Goal: Information Seeking & Learning: Check status

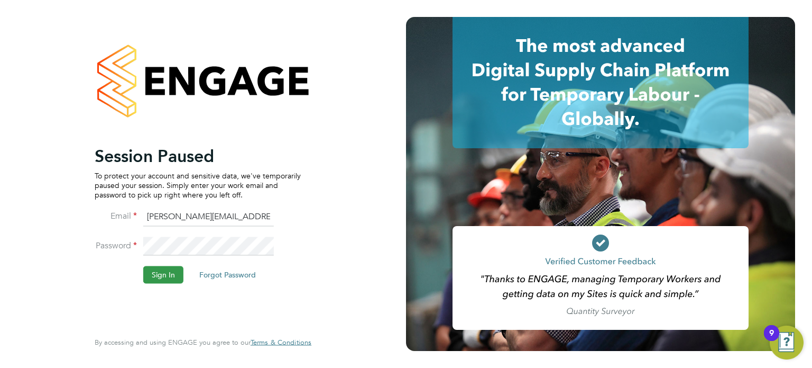
click at [162, 272] on button "Sign In" at bounding box center [163, 274] width 40 height 17
click at [158, 277] on button "Sign In" at bounding box center [163, 274] width 40 height 17
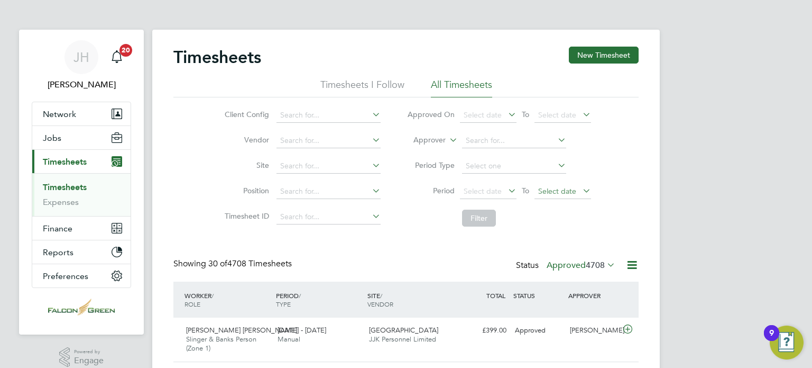
click at [563, 195] on span "Select date" at bounding box center [557, 191] width 38 height 10
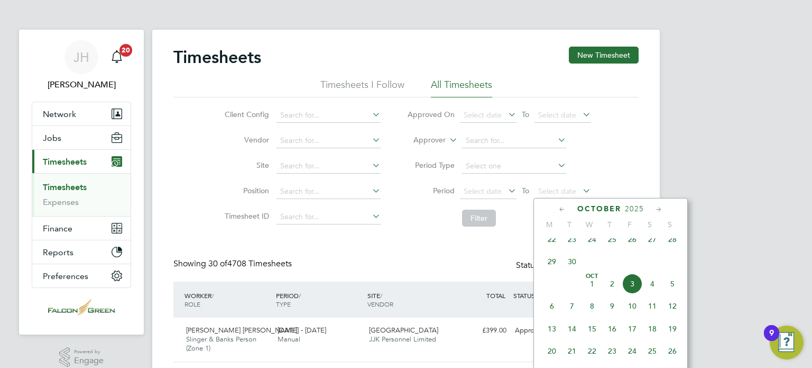
click at [669, 249] on span "28" at bounding box center [673, 239] width 20 height 20
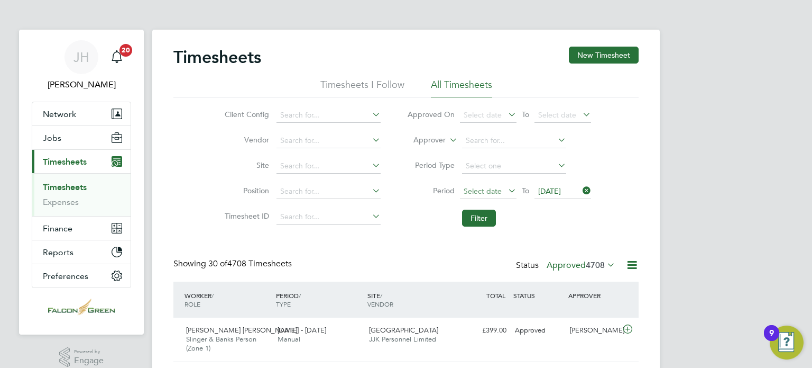
click at [495, 195] on span "Select date" at bounding box center [488, 192] width 57 height 14
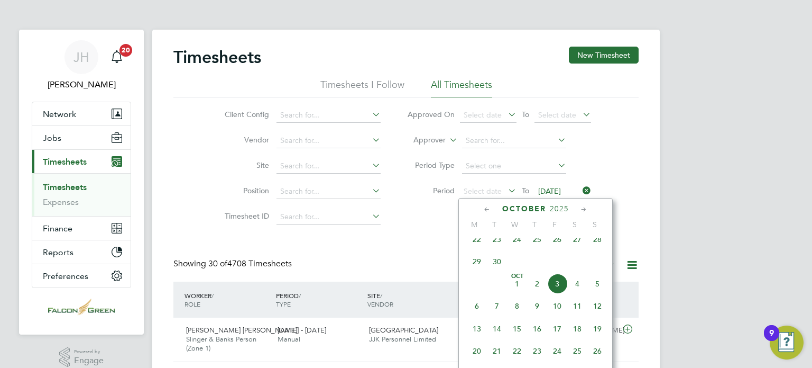
click at [479, 249] on span "22" at bounding box center [477, 239] width 20 height 20
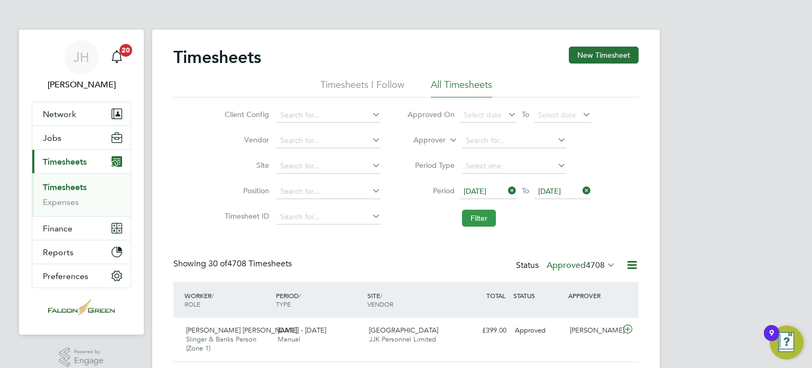
click at [476, 213] on button "Filter" at bounding box center [479, 217] width 34 height 17
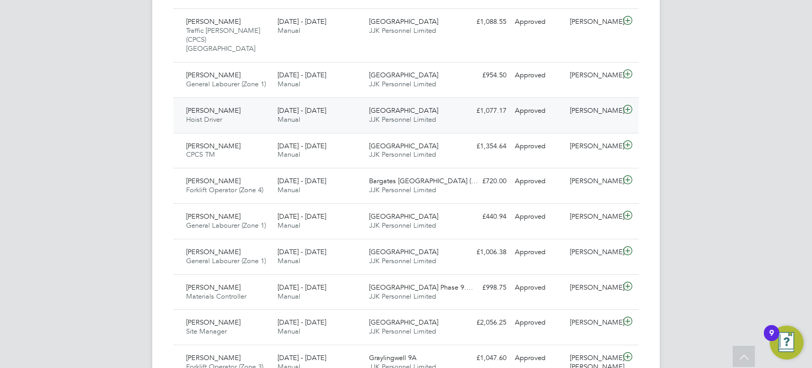
click at [447, 105] on div "Clapham Park C02 JJK Personnel Limited" at bounding box center [410, 115] width 91 height 26
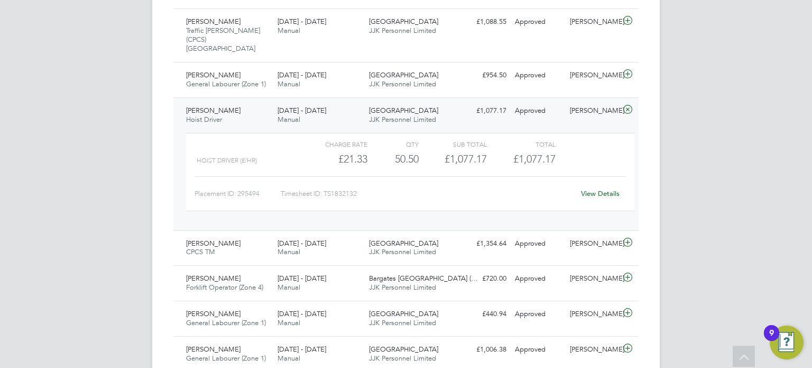
click at [607, 189] on link "View Details" at bounding box center [600, 193] width 39 height 9
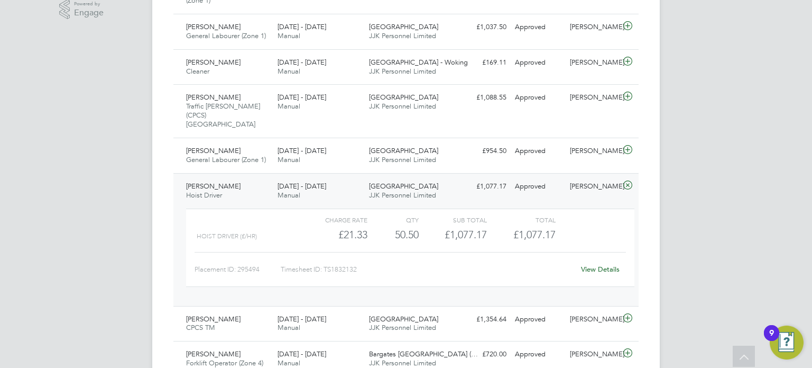
scroll to position [338, 0]
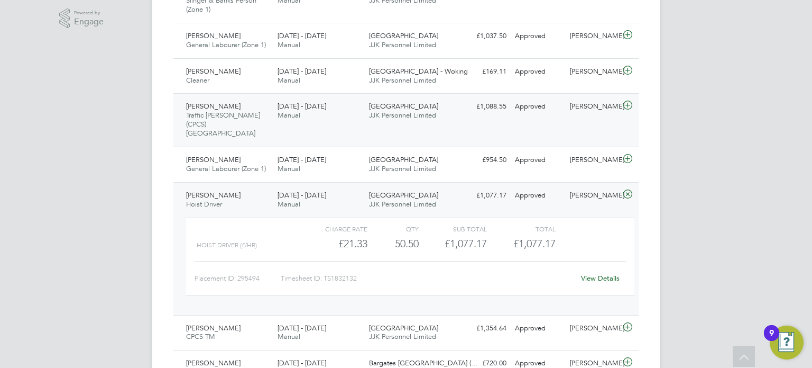
click at [338, 112] on div "22 - 28 Sep 2025 Manual" at bounding box center [318, 111] width 91 height 26
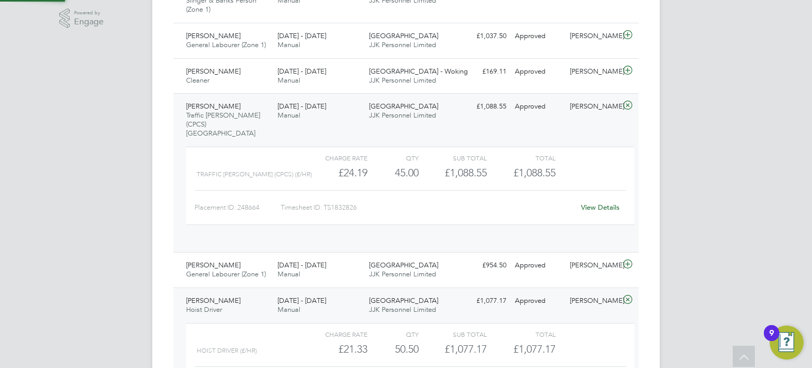
scroll to position [17, 103]
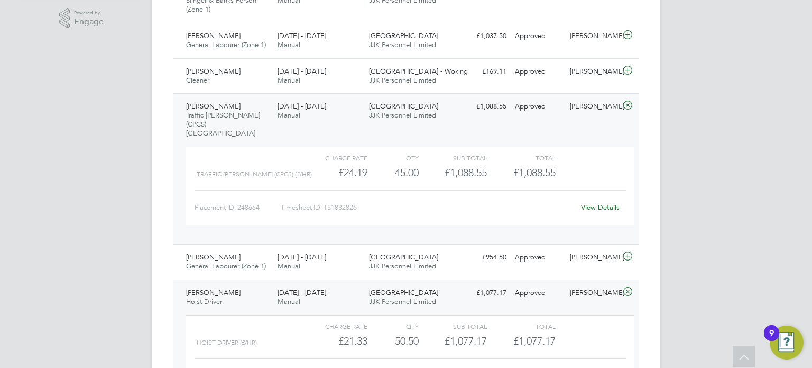
click at [612, 199] on div "View Details" at bounding box center [600, 207] width 52 height 17
click at [611, 203] on link "View Details" at bounding box center [600, 207] width 39 height 9
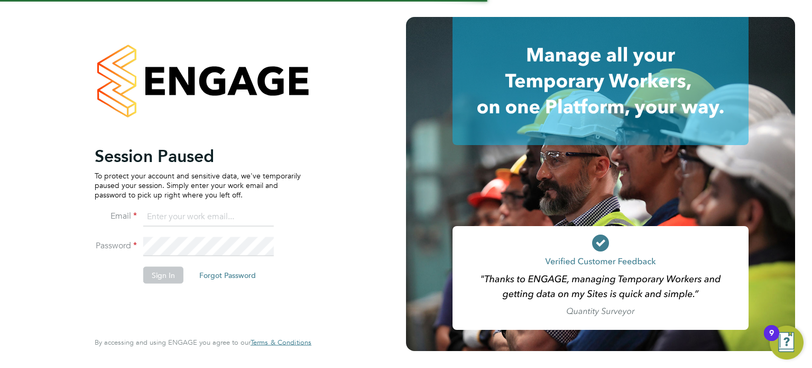
type input "[PERSON_NAME][EMAIL_ADDRESS][PERSON_NAME][DOMAIN_NAME]"
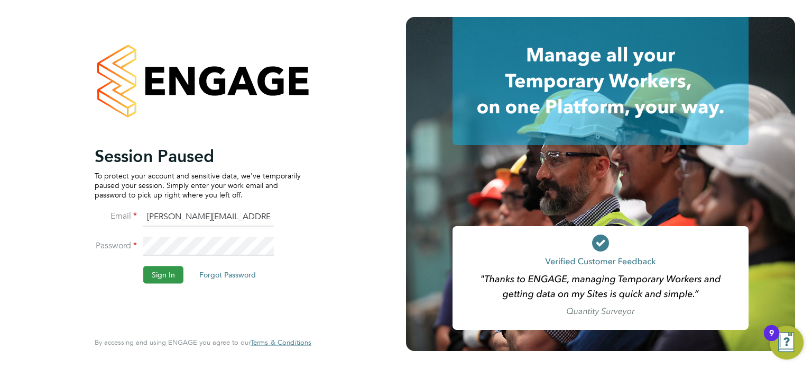
click at [159, 278] on button "Sign In" at bounding box center [163, 274] width 40 height 17
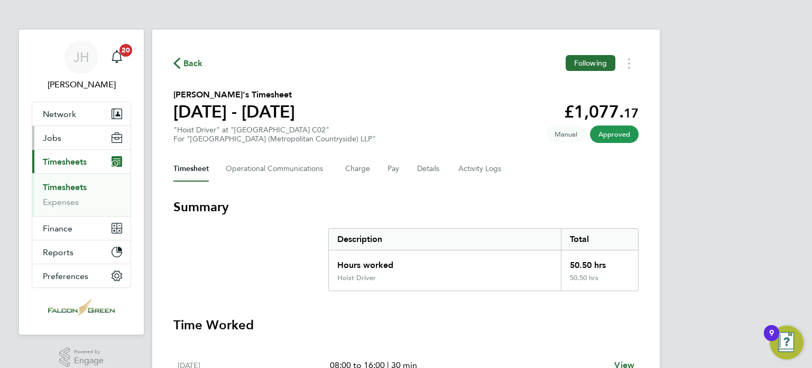
click at [48, 135] on span "Jobs" at bounding box center [52, 138] width 19 height 10
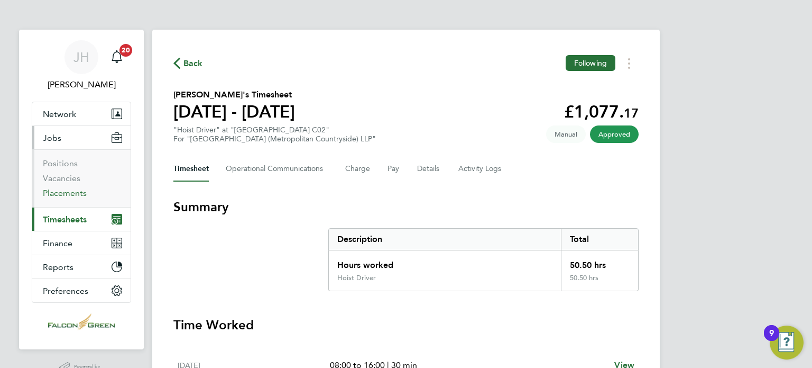
click at [68, 192] on link "Placements" at bounding box center [65, 193] width 44 height 10
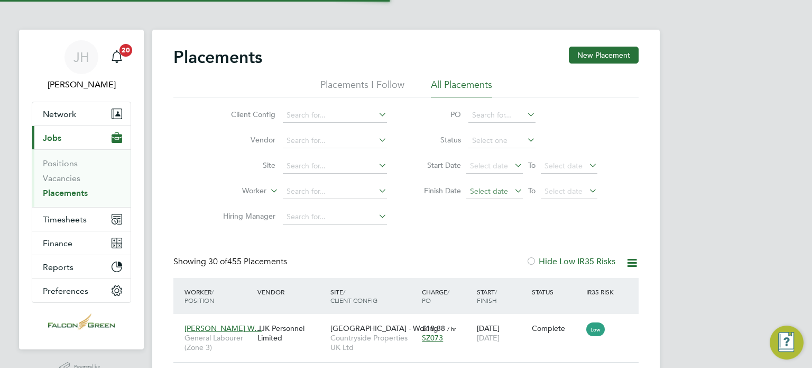
click at [508, 194] on span "Select date" at bounding box center [494, 192] width 57 height 14
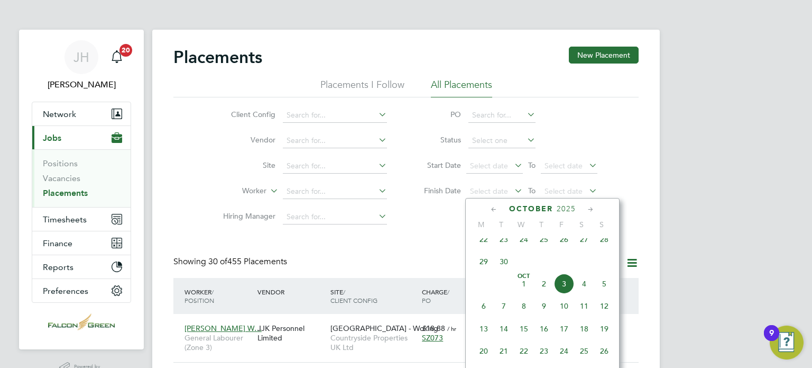
click at [482, 267] on span "29" at bounding box center [484, 261] width 20 height 20
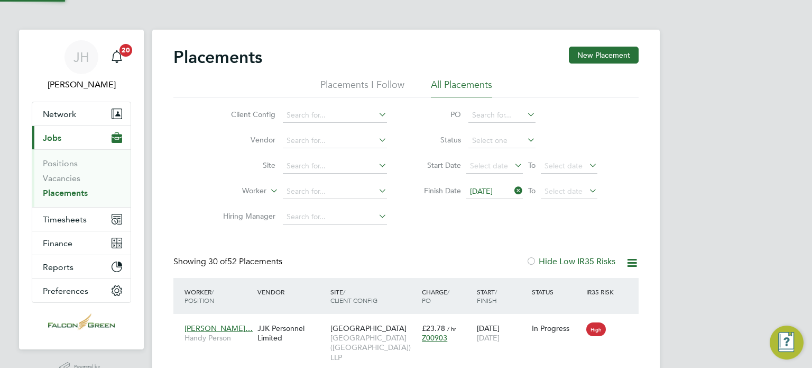
click at [568, 182] on li "Finish Date 29 Sep 2025 To Select date" at bounding box center [505, 191] width 210 height 25
click at [487, 188] on span "29 Sep 2025" at bounding box center [481, 191] width 23 height 10
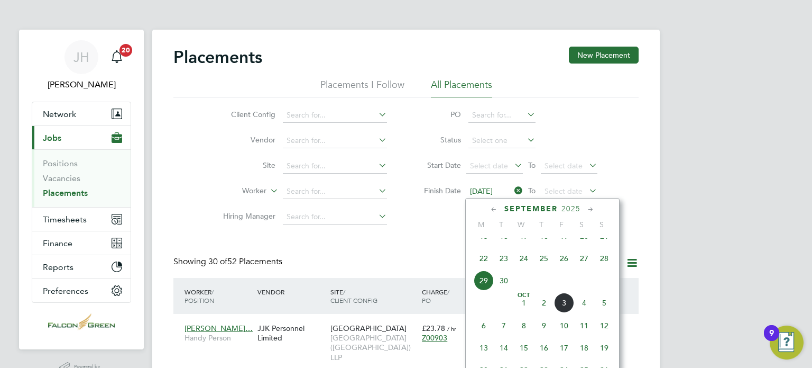
click at [600, 268] on span "28" at bounding box center [604, 258] width 20 height 20
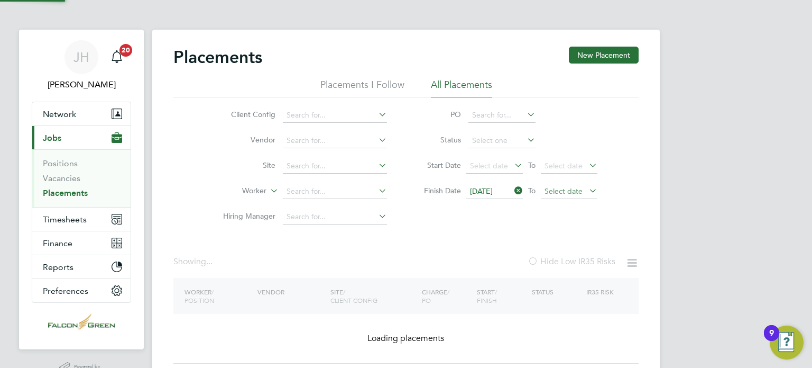
click at [554, 188] on span "Select date" at bounding box center [564, 191] width 38 height 10
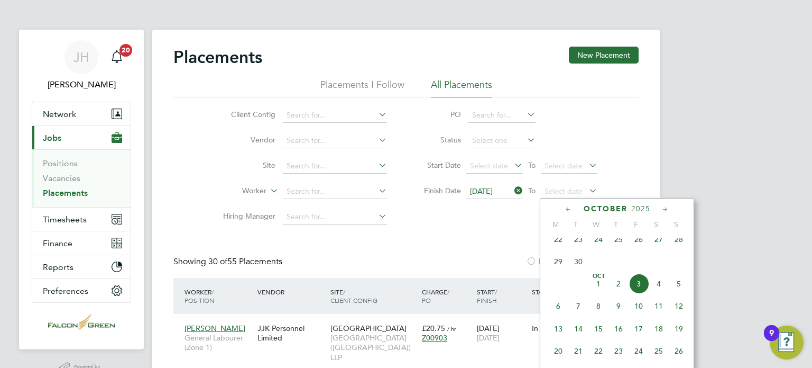
drag, startPoint x: 568, startPoint y: 197, endPoint x: 679, endPoint y: 245, distance: 120.3
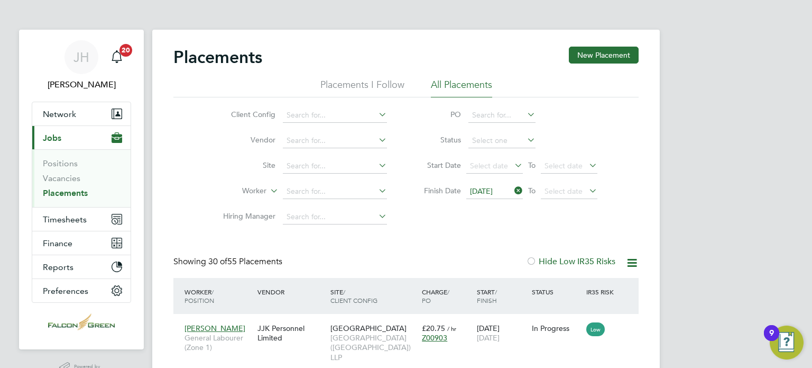
click at [679, 245] on span "28" at bounding box center [679, 239] width 20 height 20
click at [488, 233] on div "Placements New Placement Placements I Follow All Placements Client Config Vendo…" at bounding box center [405, 272] width 465 height 451
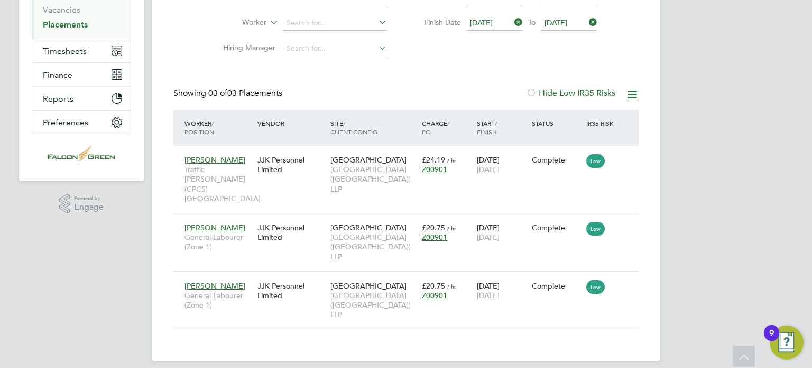
click at [558, 26] on span "[DATE]" at bounding box center [569, 23] width 57 height 14
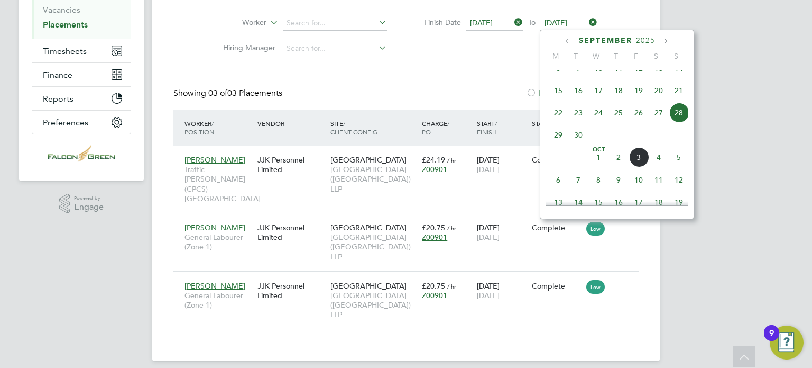
click at [675, 167] on span "5" at bounding box center [679, 157] width 20 height 20
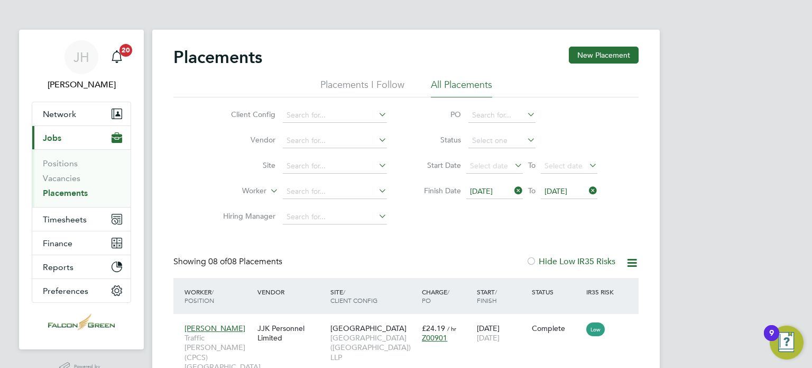
click at [470, 217] on div "Client Config Vendor Site Worker Hiring Manager PO Status Start Date Select dat…" at bounding box center [405, 163] width 465 height 132
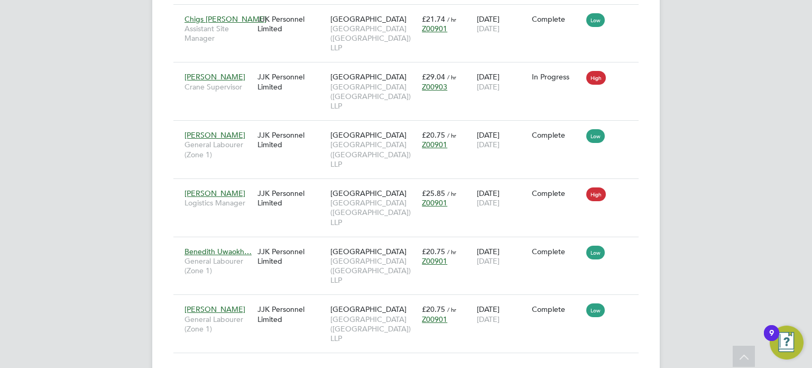
scroll to position [437, 0]
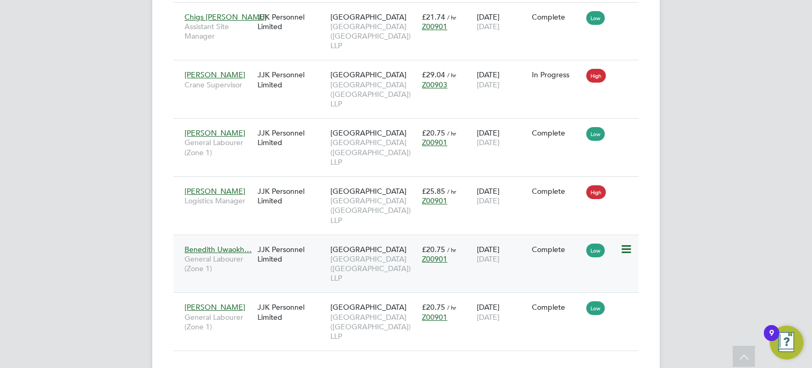
click at [198, 244] on span "Benedith Uwaokh…" at bounding box center [218, 249] width 67 height 10
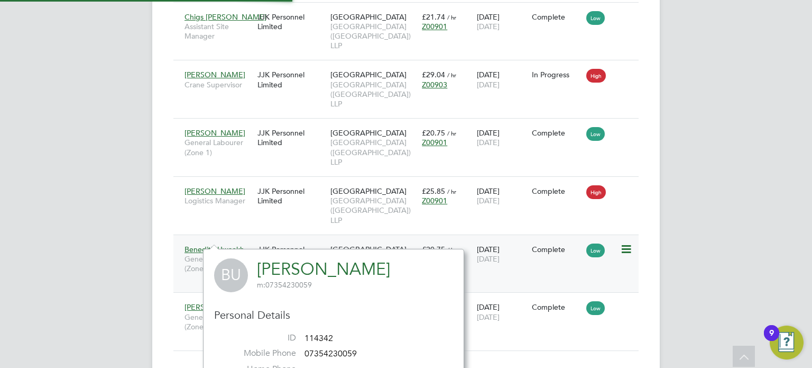
scroll to position [313, 260]
click at [175, 234] on div "Benedith Uwaokh… General Labourer (Zone 1) JJK Personnel Limited Clapham Park C…" at bounding box center [405, 263] width 465 height 58
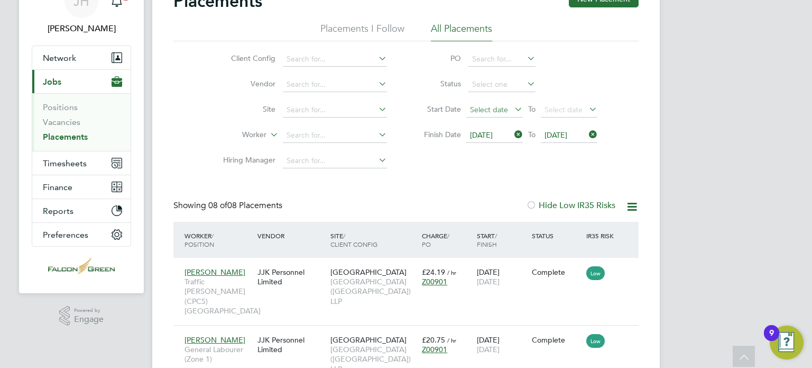
scroll to position [35, 0]
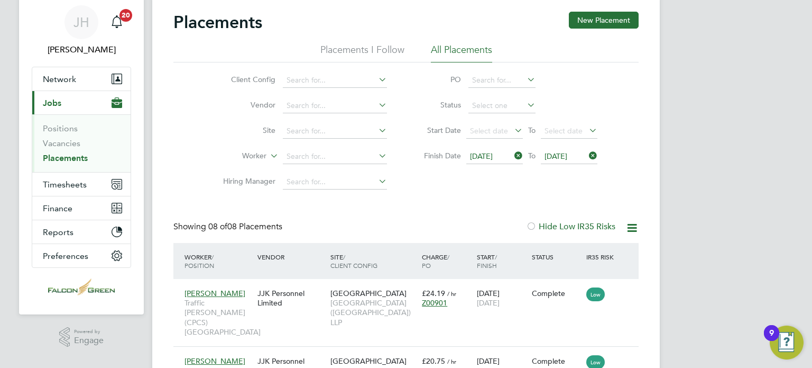
click at [527, 155] on span "To" at bounding box center [532, 156] width 14 height 14
click at [512, 155] on icon at bounding box center [512, 155] width 0 height 15
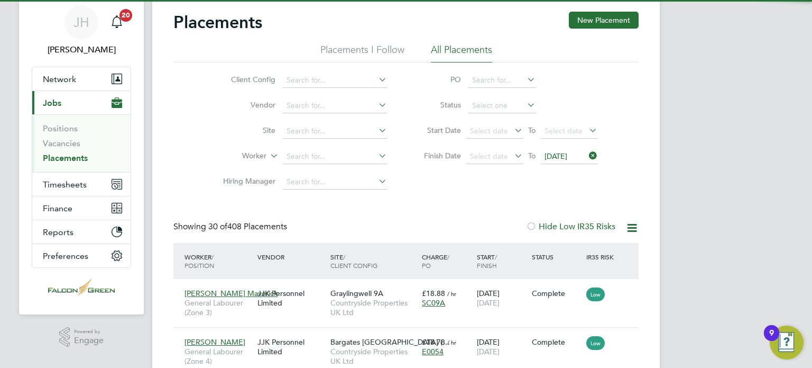
scroll to position [40, 92]
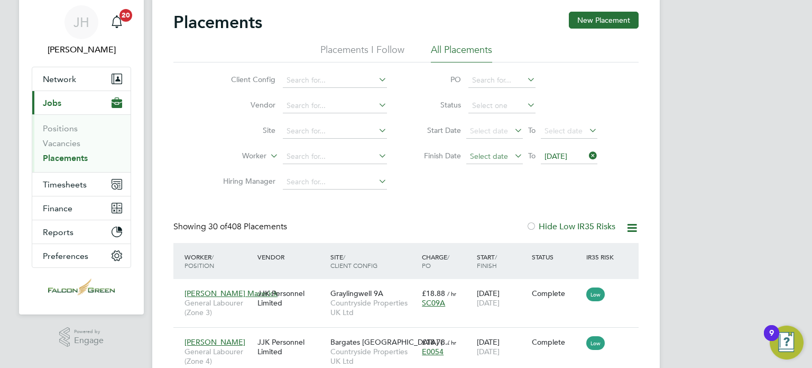
click at [505, 155] on span "Select date" at bounding box center [489, 156] width 38 height 10
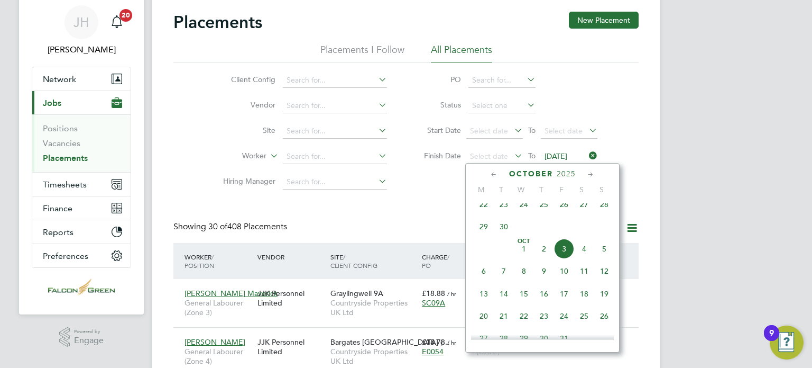
click at [480, 236] on span "29" at bounding box center [484, 226] width 20 height 20
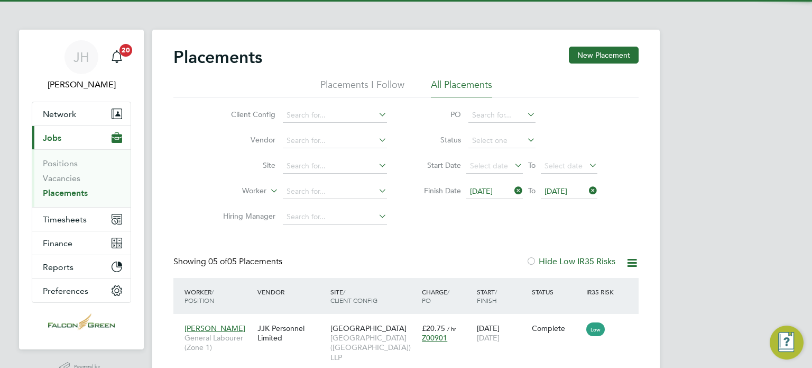
click at [567, 191] on span "05 Oct 2025" at bounding box center [556, 191] width 23 height 10
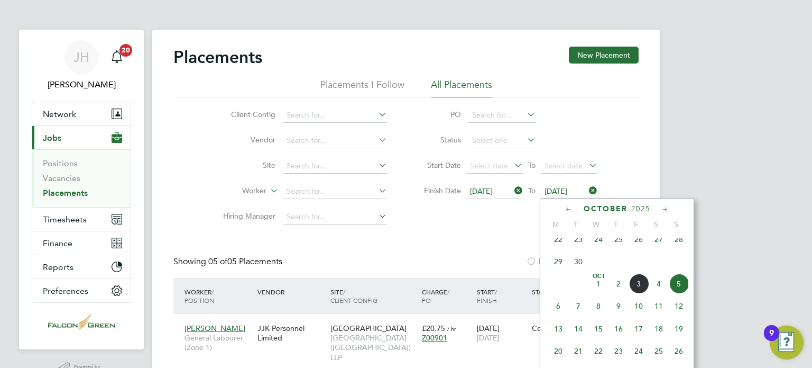
click at [603, 194] on li "Finish Date 29 Sep 2025 To 05 Oct 2025" at bounding box center [505, 191] width 210 height 25
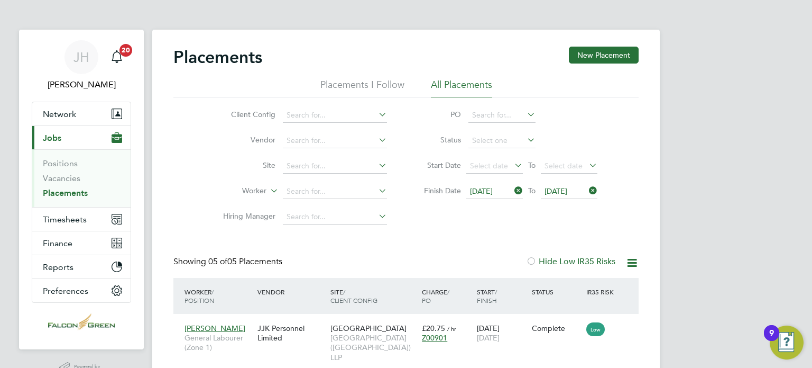
click at [587, 190] on icon at bounding box center [587, 190] width 0 height 15
click at [573, 190] on span "Select date" at bounding box center [564, 191] width 38 height 10
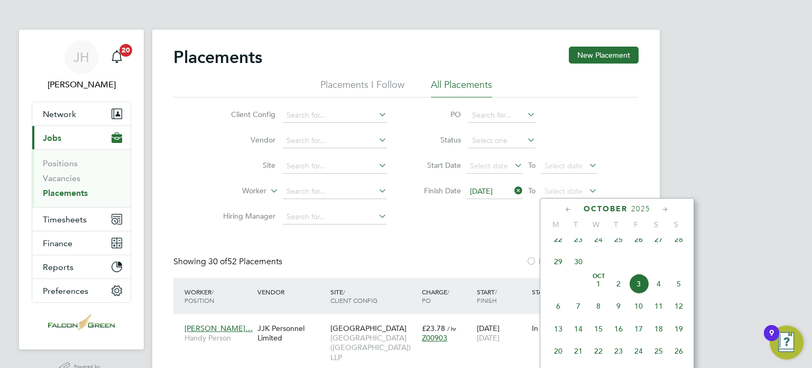
click at [677, 338] on span "19" at bounding box center [679, 328] width 20 height 20
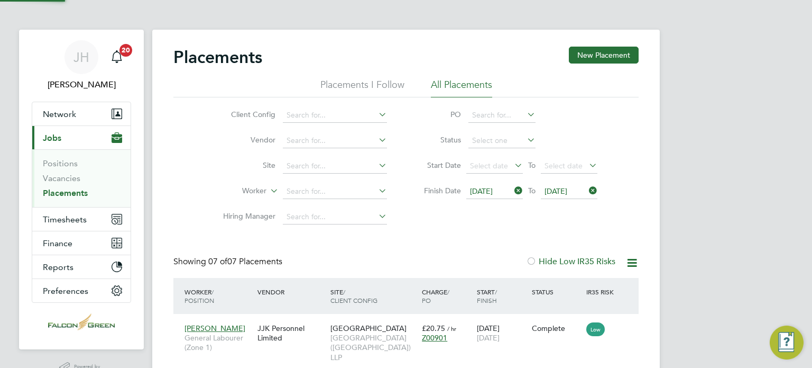
click at [487, 227] on div "Client Config Vendor Site Worker Hiring Manager PO Status Start Date Select dat…" at bounding box center [405, 163] width 465 height 132
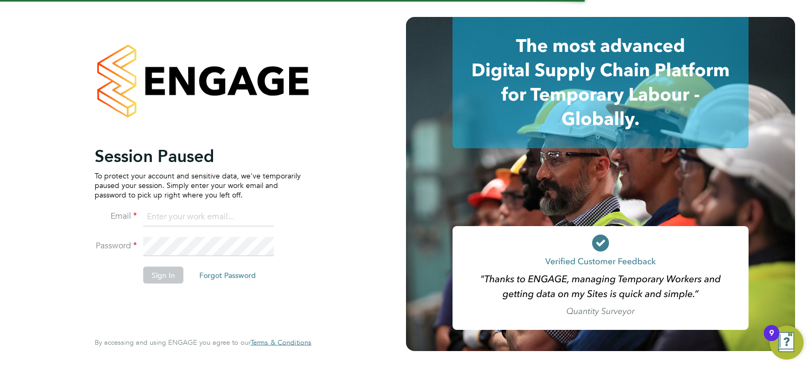
type input "john@falcongreen.co.uk"
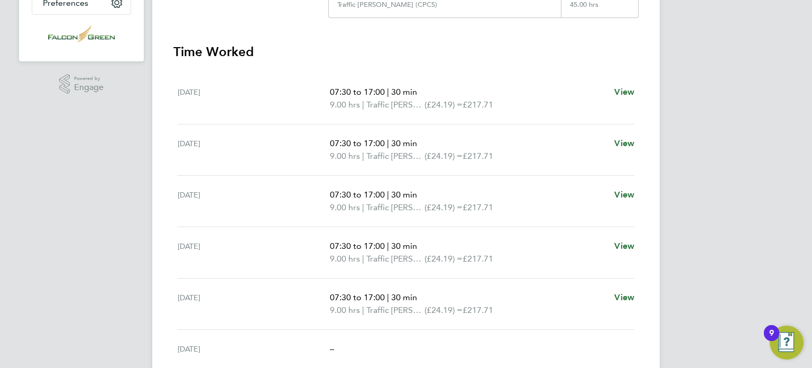
scroll to position [275, 0]
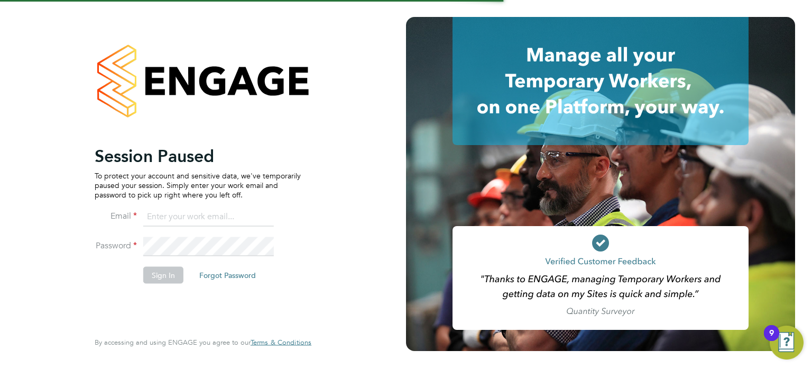
type input "john@falcongreen.co.uk"
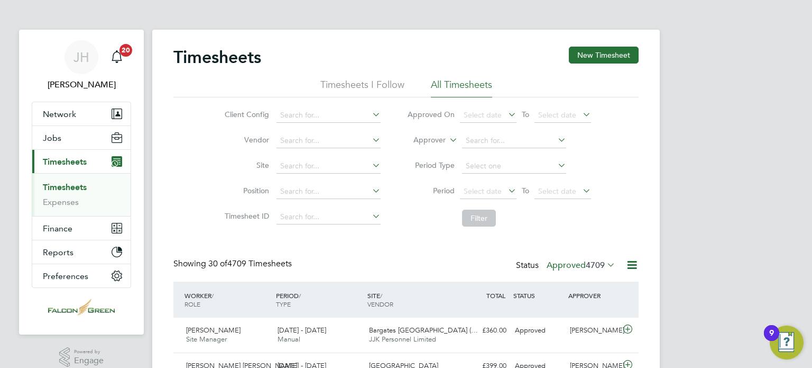
click at [183, 168] on div "Client Config Vendor Site Position Timesheet ID Approved On Select date To Sele…" at bounding box center [405, 164] width 465 height 134
click at [57, 141] on span "Jobs" at bounding box center [52, 138] width 19 height 10
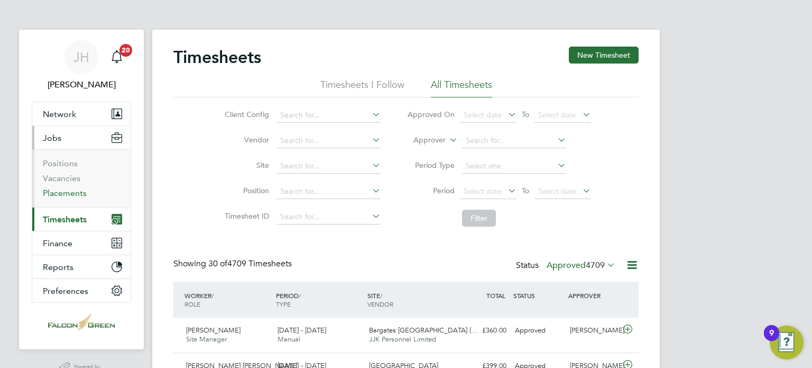
click at [70, 197] on link "Placements" at bounding box center [65, 193] width 44 height 10
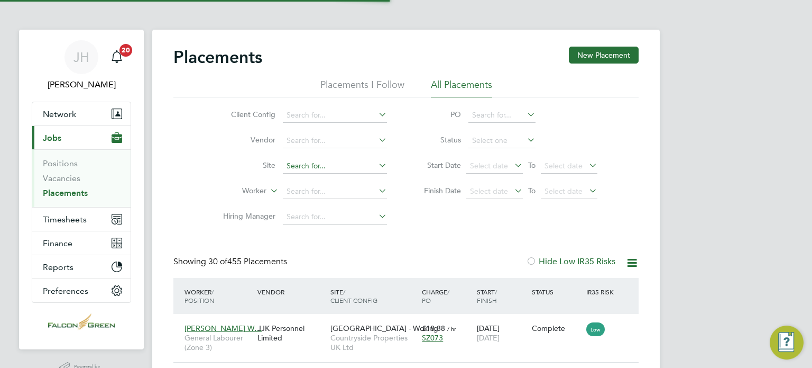
click at [332, 162] on input at bounding box center [335, 166] width 104 height 15
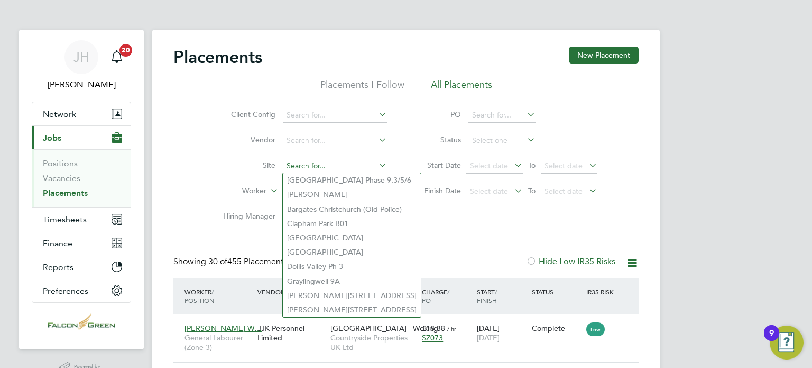
click at [310, 168] on input at bounding box center [335, 166] width 104 height 15
click at [317, 249] on li "[GEOGRAPHIC_DATA]" at bounding box center [352, 252] width 138 height 14
type input "[GEOGRAPHIC_DATA]"
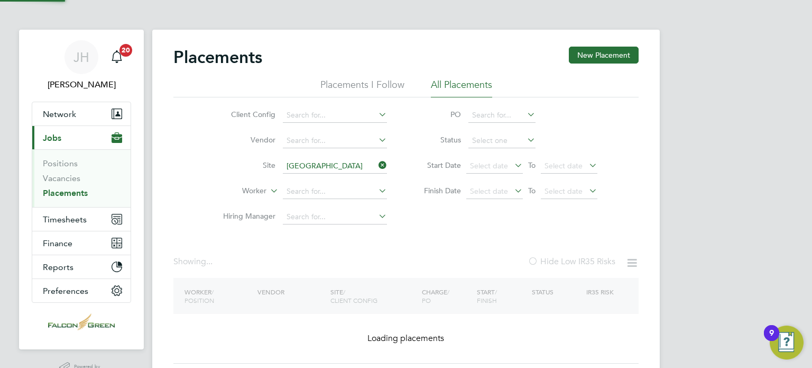
click at [194, 215] on div "Client Config Vendor Site Clapham Park C02 Worker Hiring Manager PO Status Star…" at bounding box center [405, 163] width 465 height 132
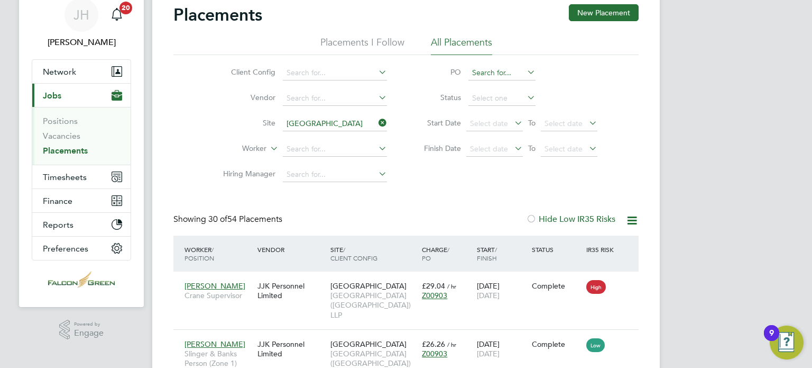
click at [486, 68] on input at bounding box center [502, 73] width 67 height 15
click at [460, 108] on li "Status" at bounding box center [505, 98] width 210 height 25
click at [479, 101] on input at bounding box center [502, 98] width 67 height 15
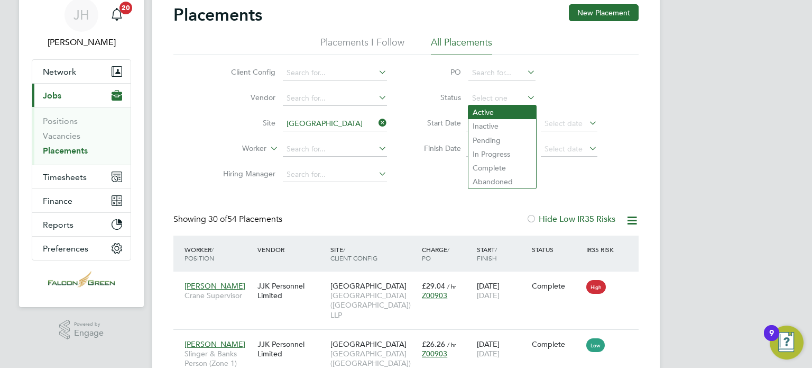
click at [482, 108] on li "Active" at bounding box center [503, 112] width 68 height 14
type input "Active"
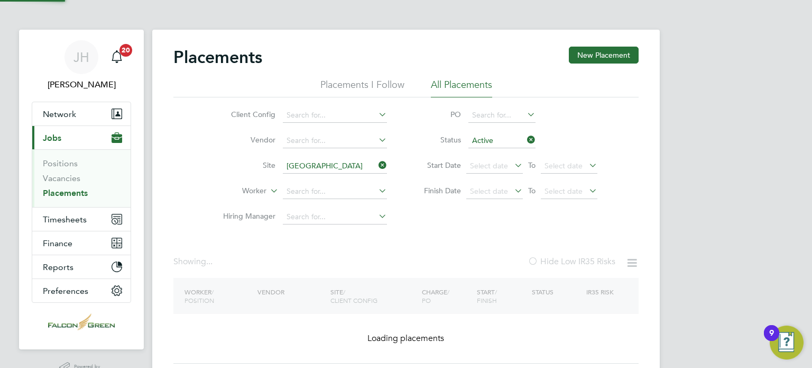
click at [455, 187] on label "Finish Date" at bounding box center [438, 191] width 48 height 10
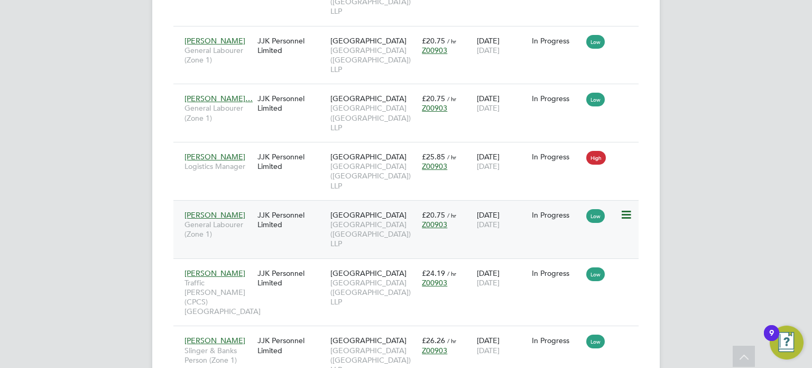
click at [378, 223] on span "[GEOGRAPHIC_DATA] ([GEOGRAPHIC_DATA]) LLP" at bounding box center [373, 233] width 86 height 29
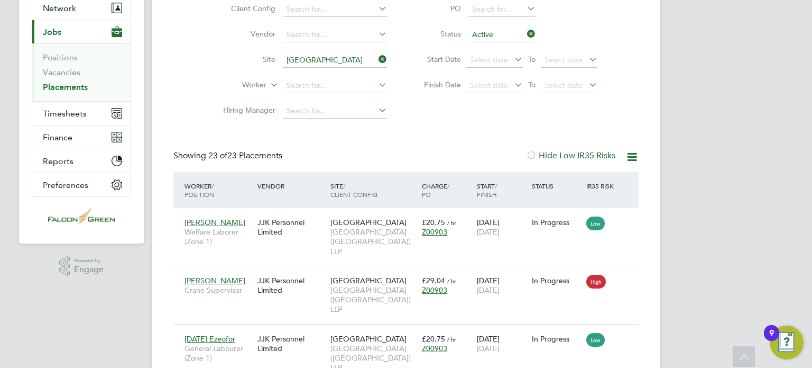
scroll to position [85, 0]
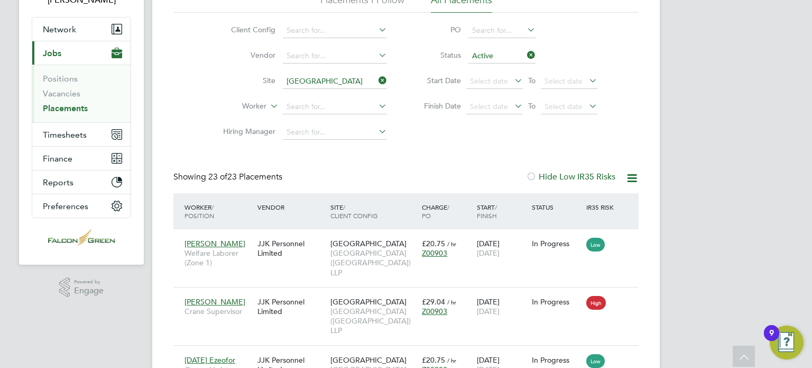
click at [525, 56] on icon at bounding box center [525, 55] width 0 height 15
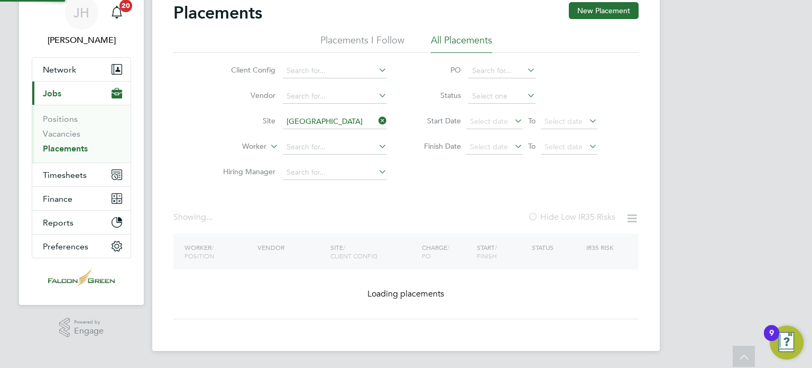
scroll to position [44, 0]
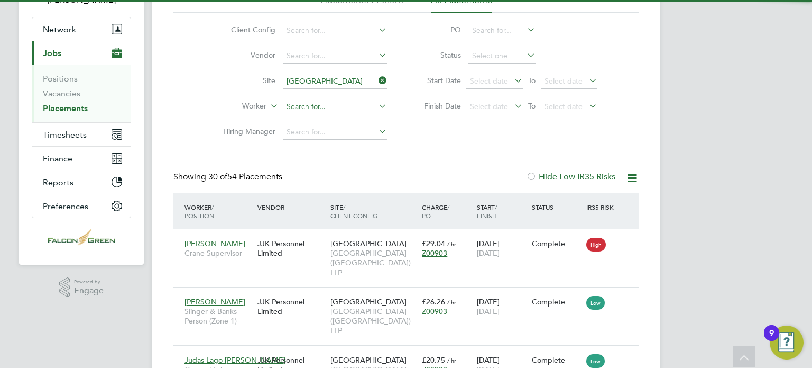
scroll to position [5, 5]
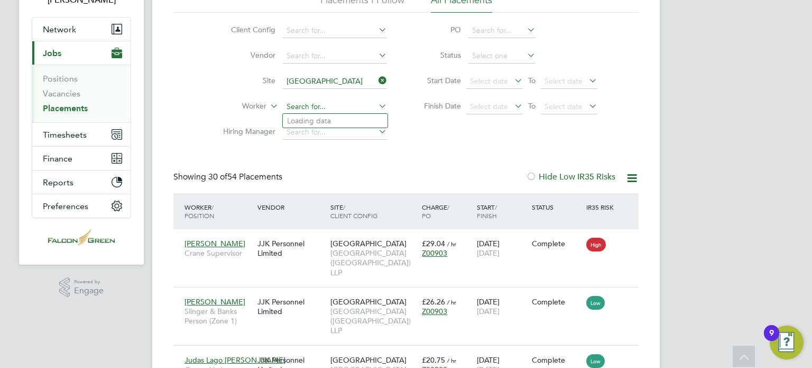
click at [292, 112] on input at bounding box center [335, 106] width 104 height 15
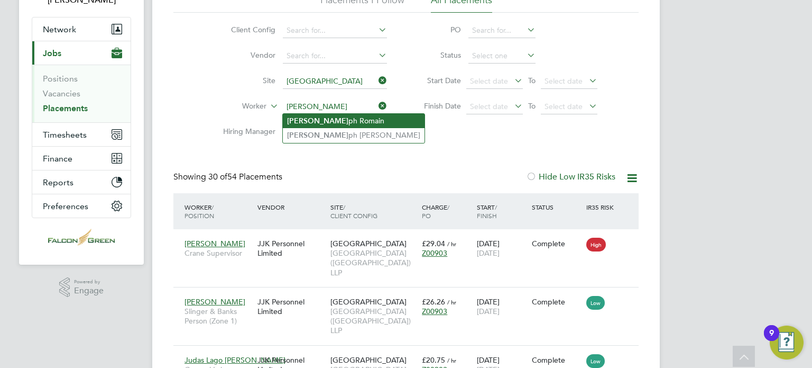
click at [336, 123] on li "Jose ph Romain" at bounding box center [354, 121] width 142 height 14
type input "[PERSON_NAME]"
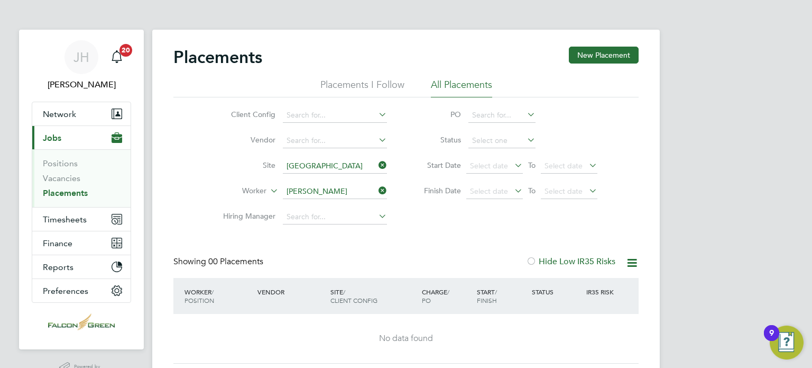
click at [377, 164] on icon at bounding box center [377, 165] width 0 height 15
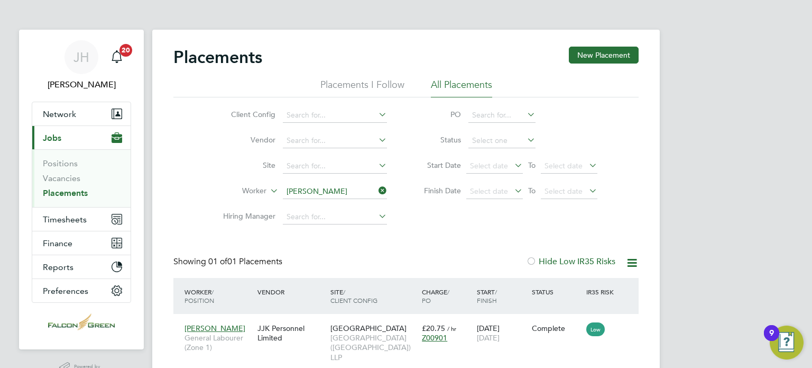
click at [377, 190] on icon at bounding box center [377, 190] width 0 height 15
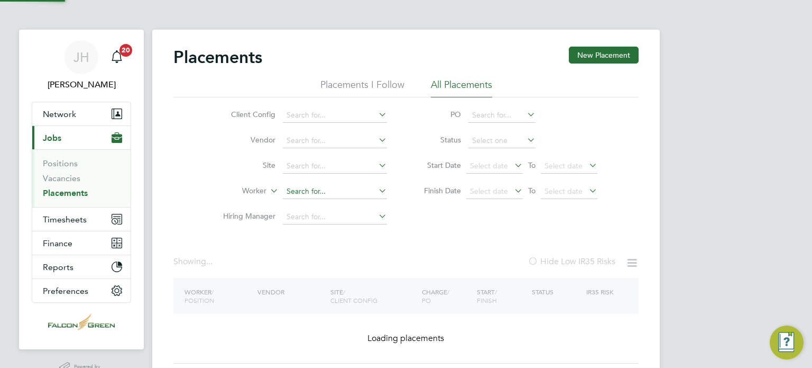
click at [314, 187] on input at bounding box center [335, 191] width 104 height 15
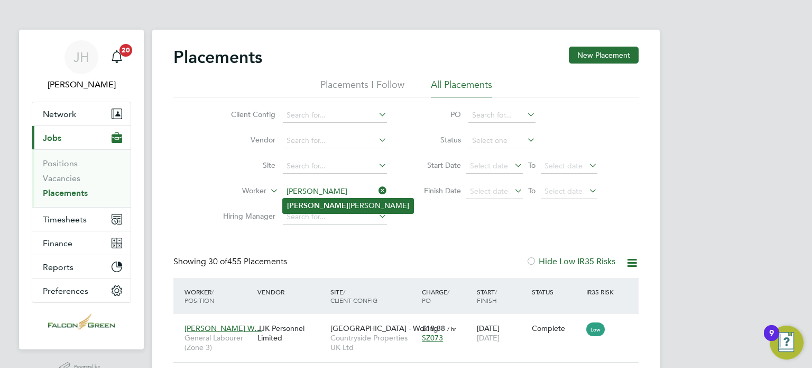
click at [300, 205] on b "Gilberto" at bounding box center [317, 205] width 61 height 9
type input "[PERSON_NAME]"
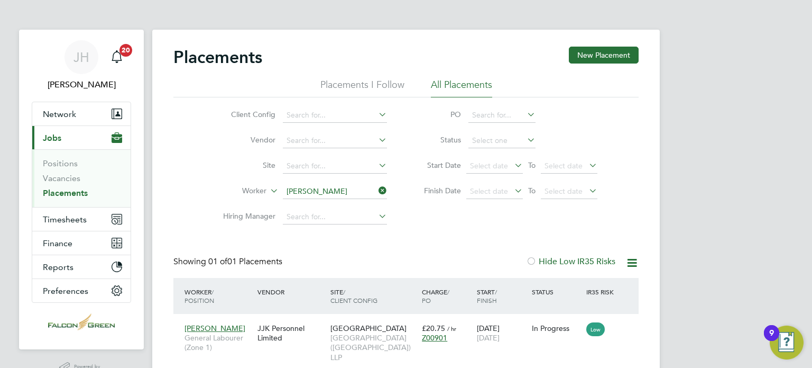
click at [393, 191] on li "Worker Gilberto Ferreira" at bounding box center [300, 191] width 199 height 25
click at [377, 192] on icon at bounding box center [377, 190] width 0 height 15
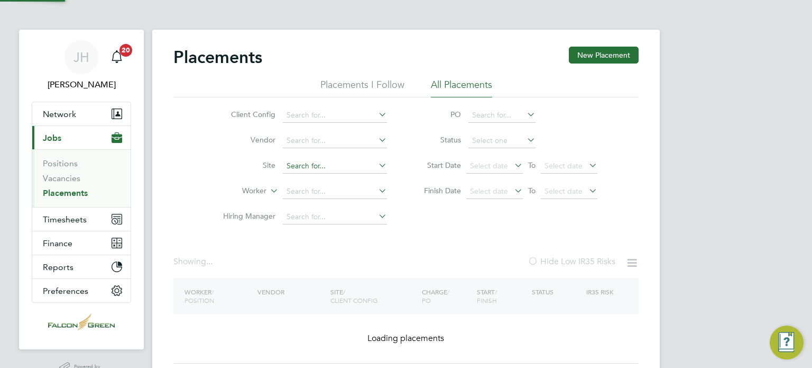
click at [337, 162] on input at bounding box center [335, 166] width 104 height 15
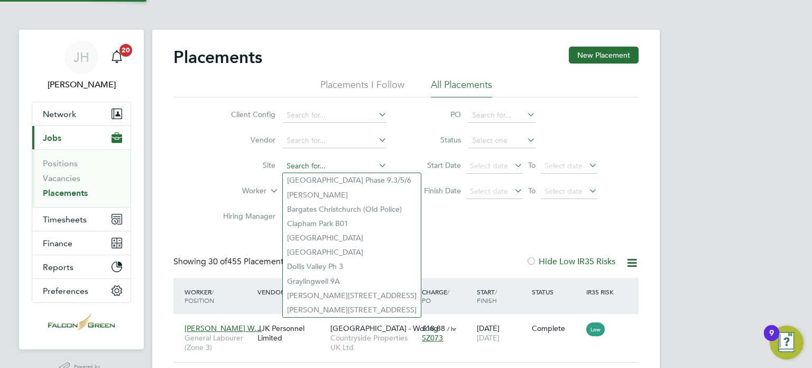
scroll to position [40, 92]
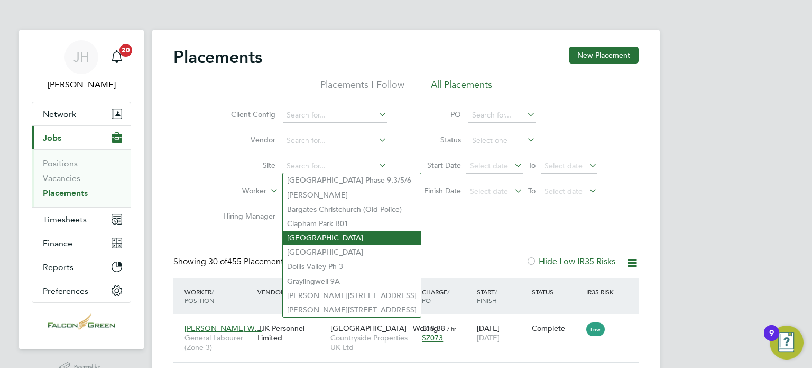
click at [331, 236] on li "[GEOGRAPHIC_DATA]" at bounding box center [352, 238] width 138 height 14
type input "[GEOGRAPHIC_DATA]"
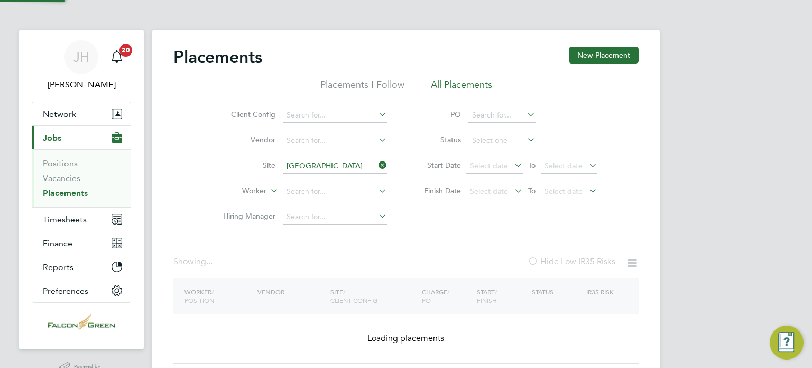
click at [467, 251] on div "Placements New Placement Placements I Follow All Placements Client Config Vendo…" at bounding box center [405, 205] width 465 height 317
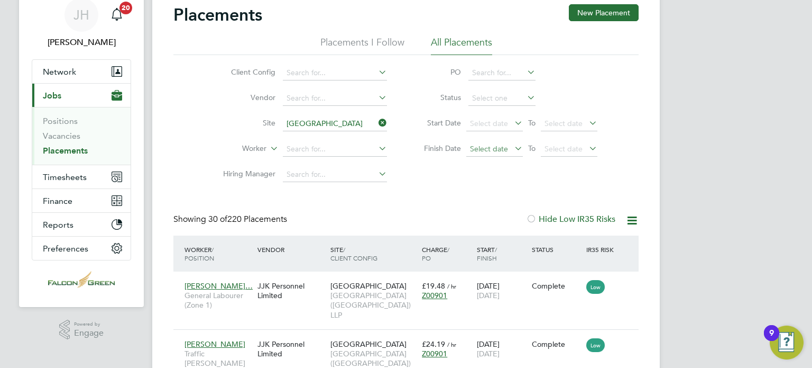
click at [483, 149] on span "Select date" at bounding box center [489, 149] width 38 height 10
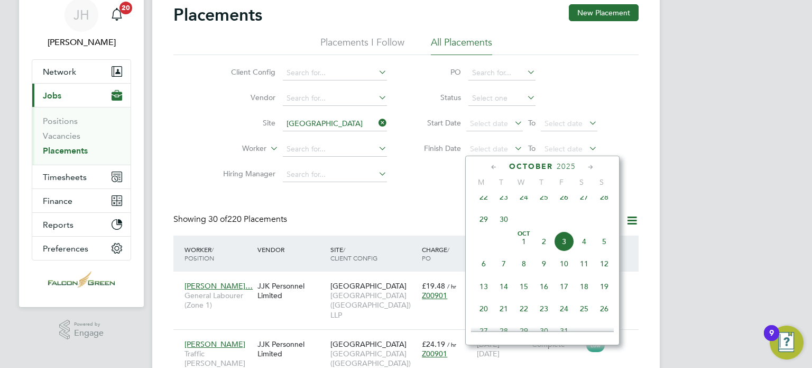
click at [482, 203] on span "22" at bounding box center [484, 197] width 20 height 20
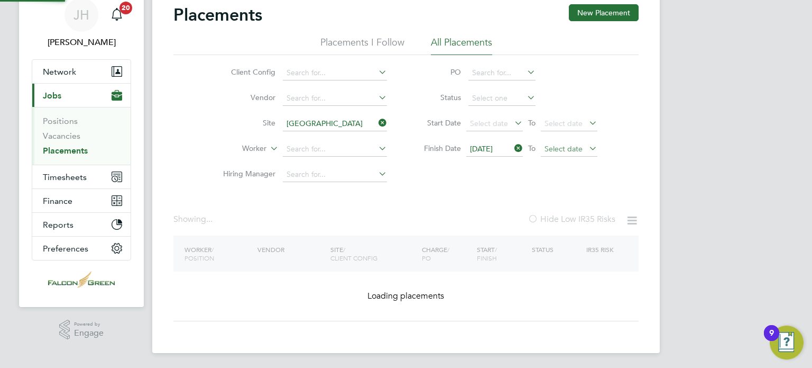
click at [555, 147] on span "Select date" at bounding box center [564, 149] width 38 height 10
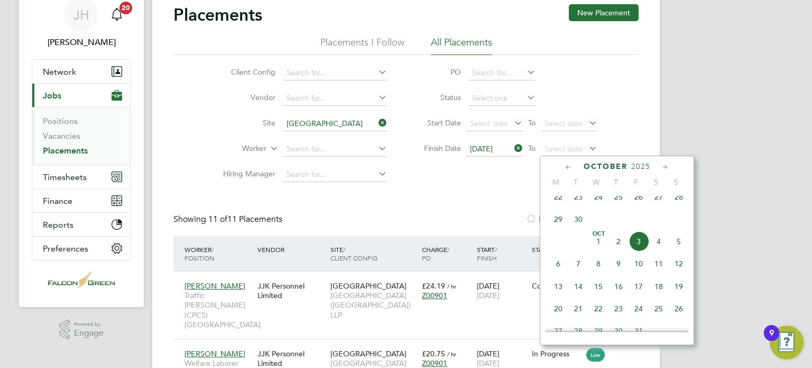
click at [677, 243] on span "5" at bounding box center [679, 241] width 20 height 20
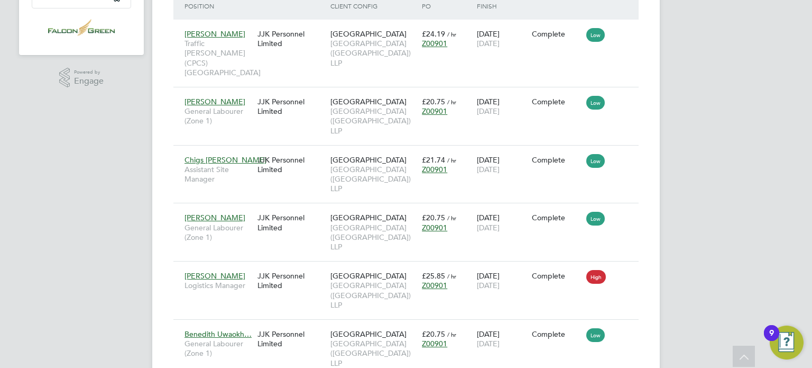
scroll to position [296, 0]
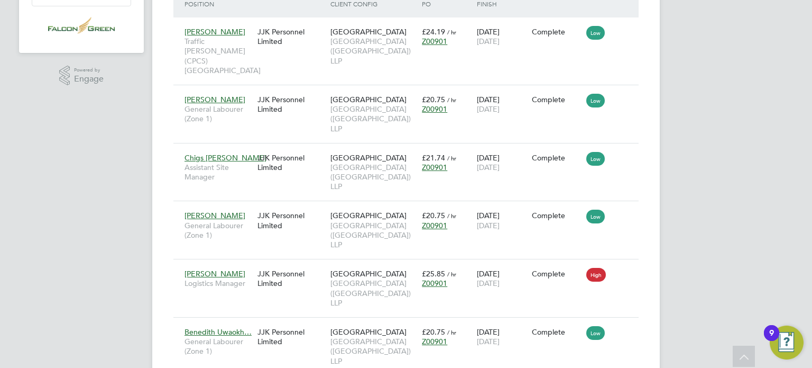
click at [651, 127] on div "Placements New Placement Placements I Follow All Placements Client Config Vendo…" at bounding box center [406, 98] width 508 height 731
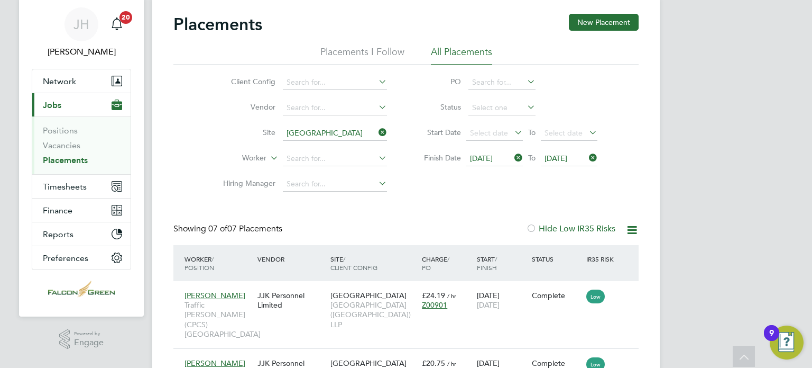
scroll to position [21, 0]
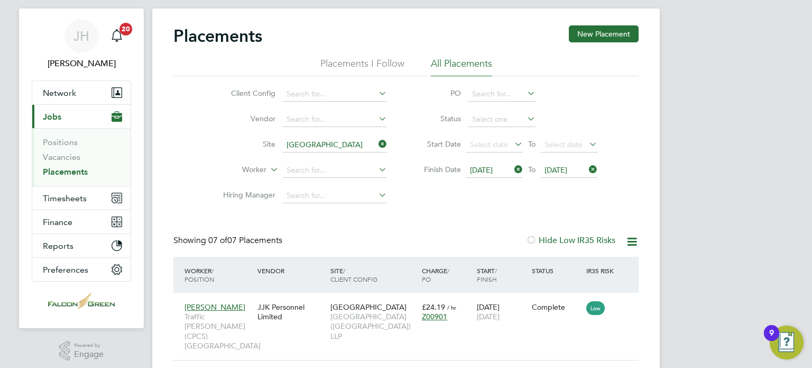
click at [587, 167] on icon at bounding box center [587, 169] width 0 height 15
click at [512, 169] on icon at bounding box center [512, 169] width 0 height 15
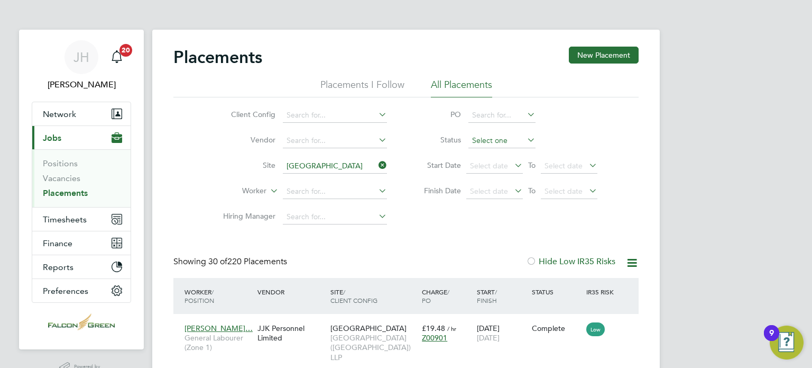
click at [488, 139] on input at bounding box center [502, 140] width 67 height 15
click at [487, 150] on li "Active" at bounding box center [503, 155] width 68 height 14
type input "Active"
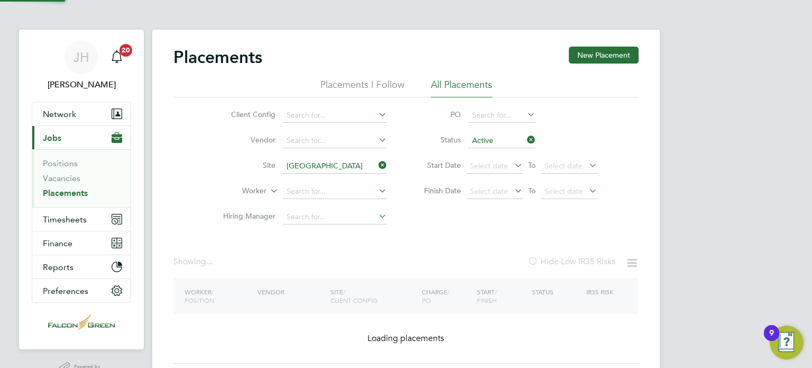
click at [417, 242] on div "Placements New Placement Placements I Follow All Placements Client Config Vendo…" at bounding box center [405, 205] width 465 height 317
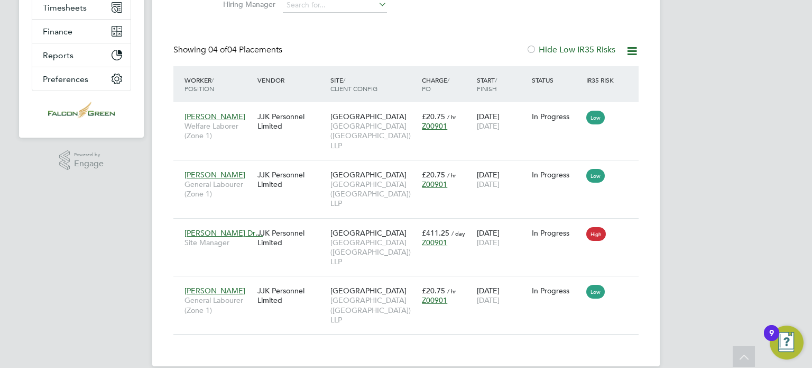
click at [273, 29] on div "Placements New Placement Placements I Follow All Placements Client Config Vendo…" at bounding box center [405, 84] width 465 height 499
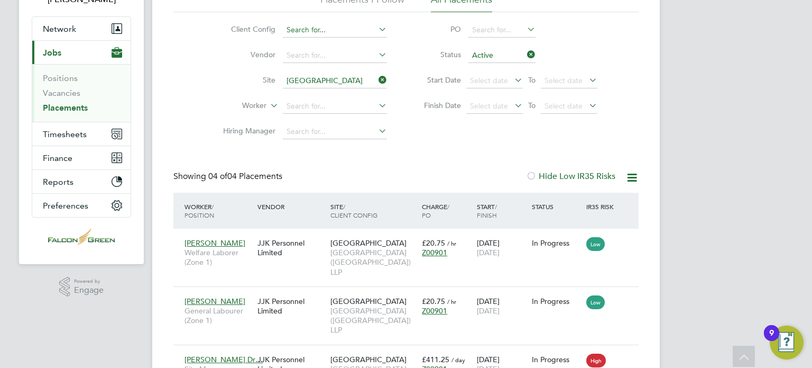
scroll to position [63, 0]
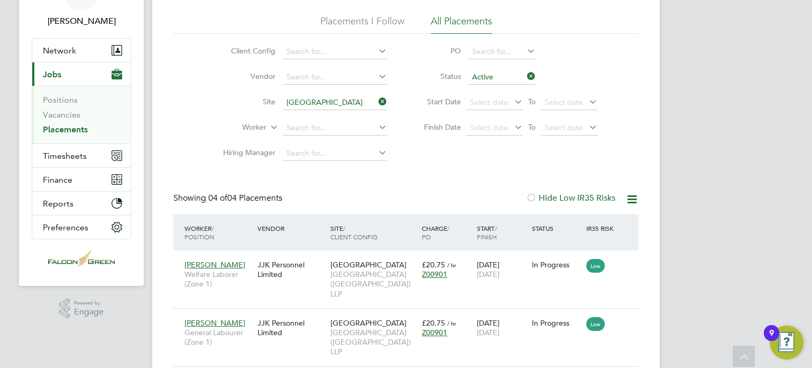
click at [377, 100] on icon at bounding box center [377, 101] width 0 height 15
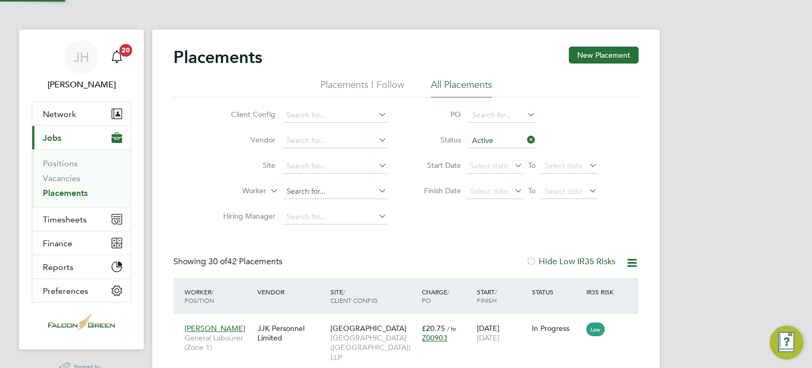
click at [307, 190] on input at bounding box center [335, 191] width 104 height 15
click at [307, 206] on li "Mah ad Omar Ali" at bounding box center [335, 205] width 105 height 14
type input "[PERSON_NAME]"
click at [377, 190] on icon at bounding box center [377, 190] width 0 height 15
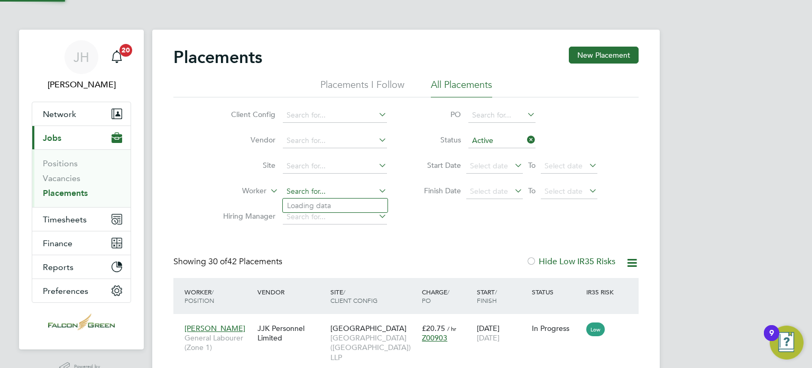
click at [309, 189] on input at bounding box center [335, 191] width 104 height 15
click at [319, 205] on li "Mah ad Omar Ali" at bounding box center [335, 205] width 105 height 14
type input "[PERSON_NAME]"
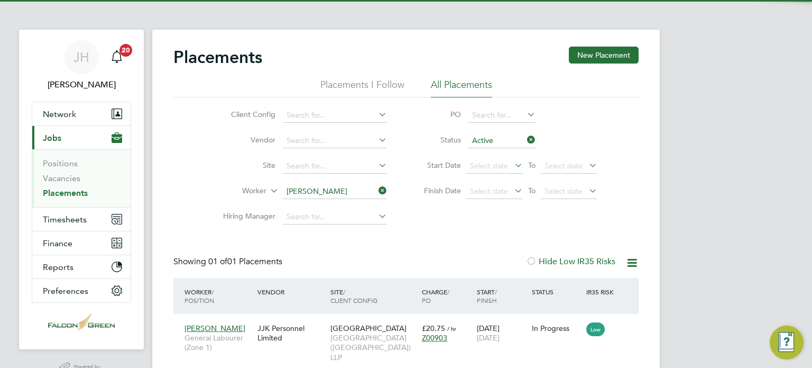
click at [419, 266] on div "Showing 01 of 01 Placements Hide Low IR35 Risks" at bounding box center [405, 267] width 465 height 22
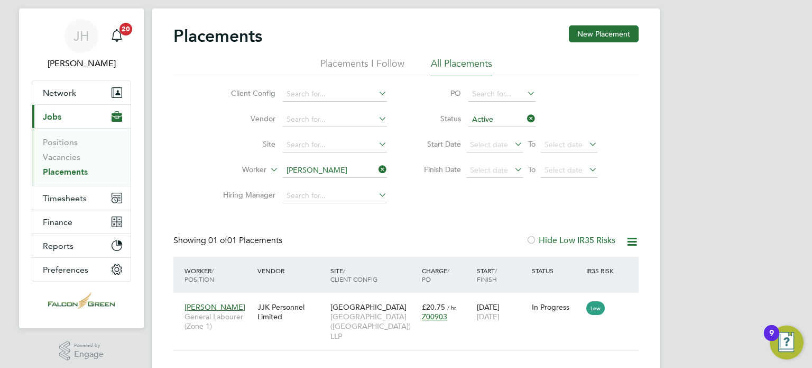
click at [420, 234] on div "Placements New Placement Placements I Follow All Placements Client Config Vendo…" at bounding box center [405, 187] width 465 height 325
click at [63, 157] on link "Vacancies" at bounding box center [62, 157] width 38 height 10
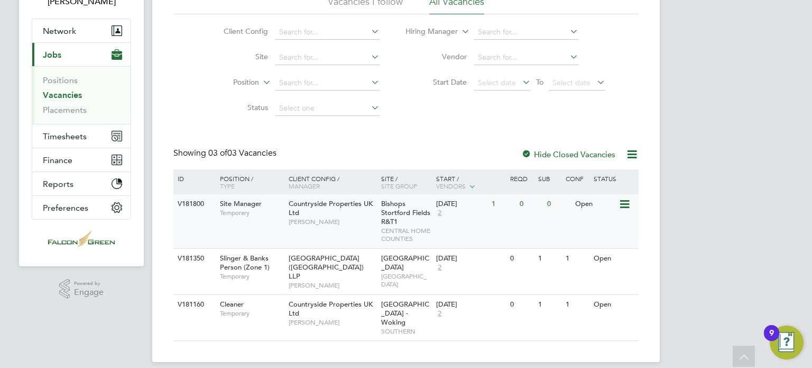
scroll to position [85, 0]
click at [321, 207] on div "Countryside Properties UK Ltd Juri Salimov" at bounding box center [332, 210] width 93 height 36
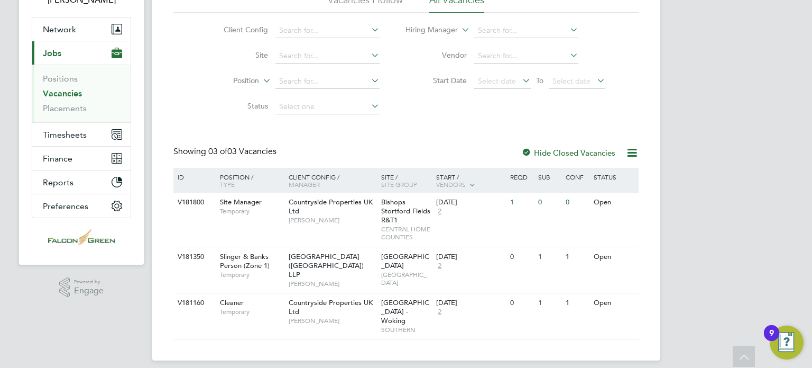
click at [198, 122] on div "Vacancies New Vacancy Vacancies I follow All Vacancies Client Config Site Posit…" at bounding box center [405, 150] width 465 height 377
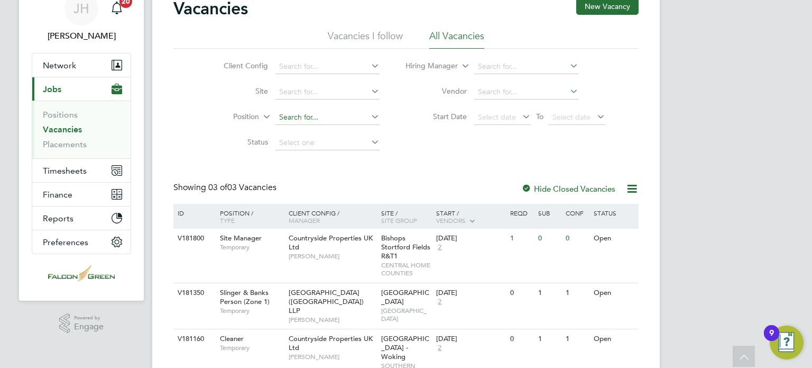
scroll to position [42, 0]
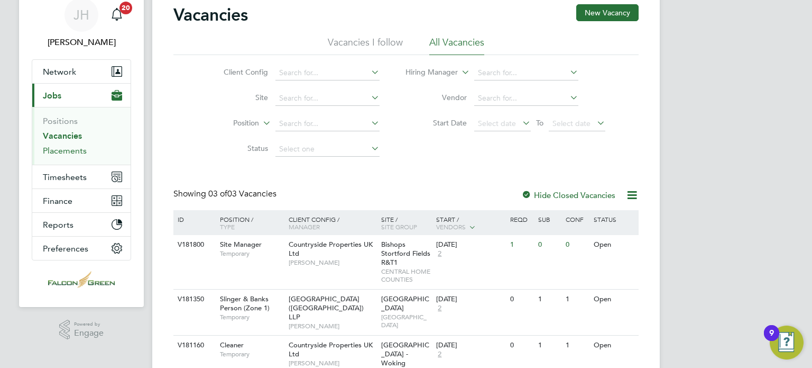
click at [61, 150] on link "Placements" at bounding box center [65, 150] width 44 height 10
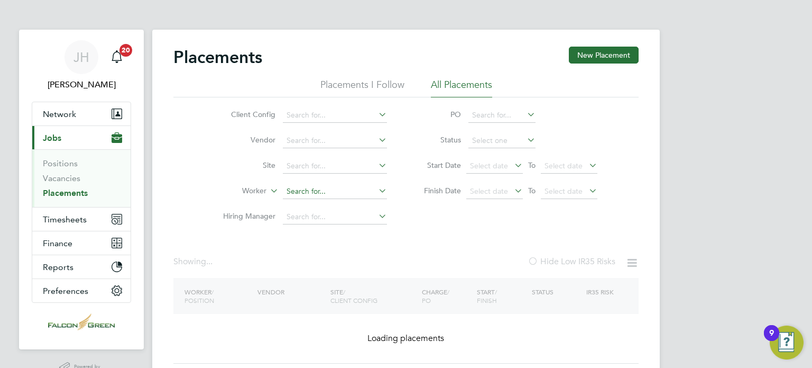
click at [294, 194] on input at bounding box center [335, 191] width 104 height 15
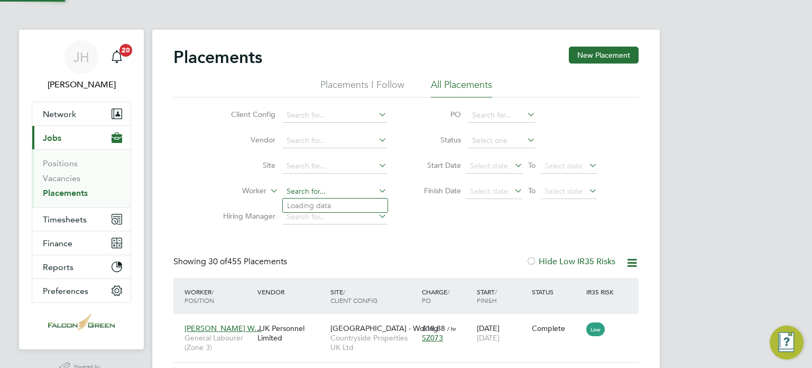
scroll to position [40, 92]
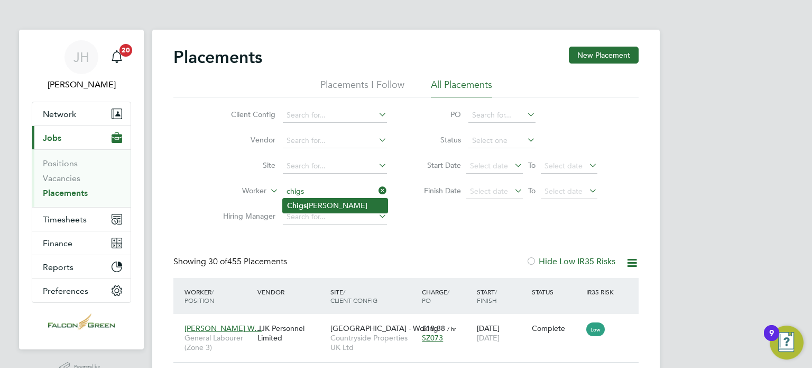
click at [309, 203] on li "Chigs Terry" at bounding box center [335, 205] width 105 height 14
type input "Chigs [PERSON_NAME]"
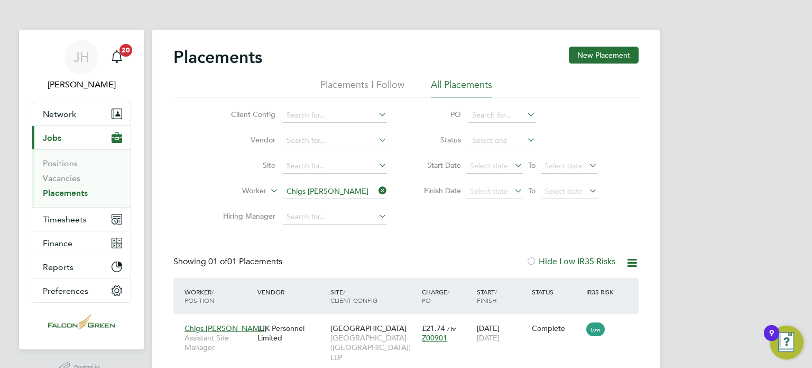
click at [438, 247] on div "Placements New Placement Placements I Follow All Placements Client Config Vendo…" at bounding box center [405, 209] width 465 height 325
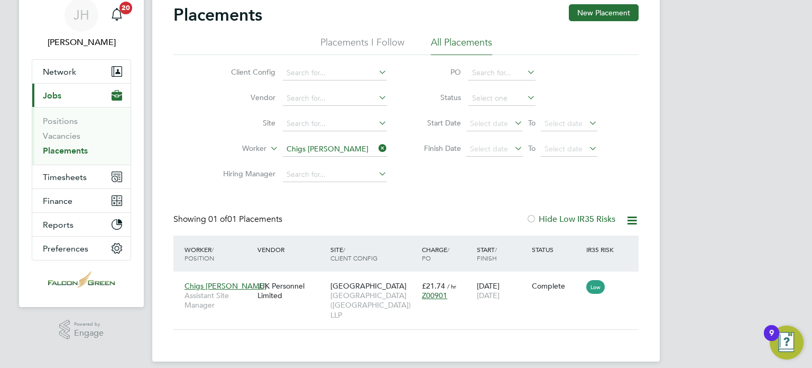
click at [377, 148] on icon at bounding box center [377, 148] width 0 height 15
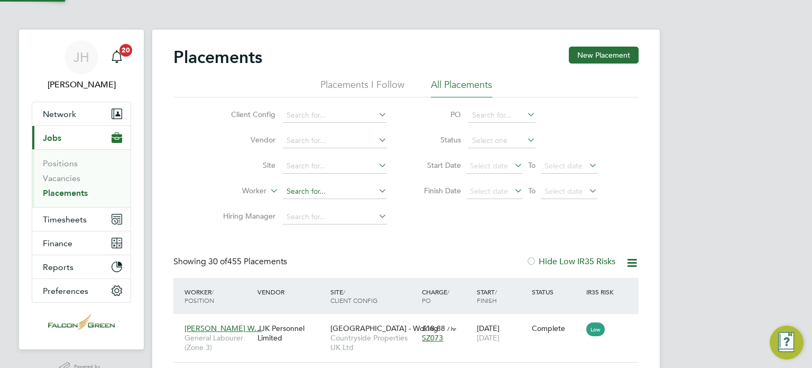
click at [311, 198] on input at bounding box center [335, 191] width 104 height 15
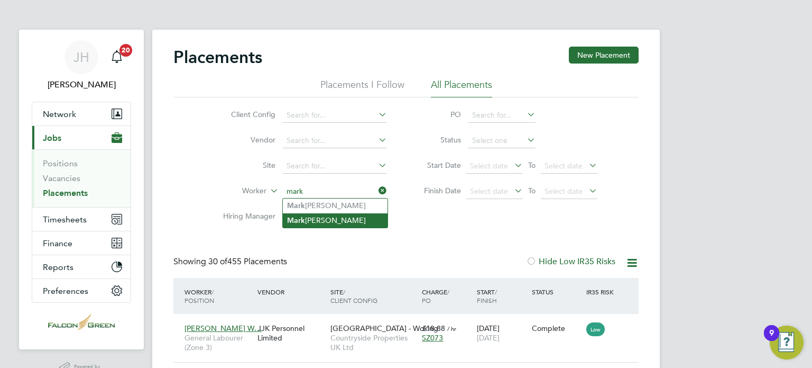
click at [300, 218] on b "Mark" at bounding box center [296, 220] width 18 height 9
type input "[PERSON_NAME]"
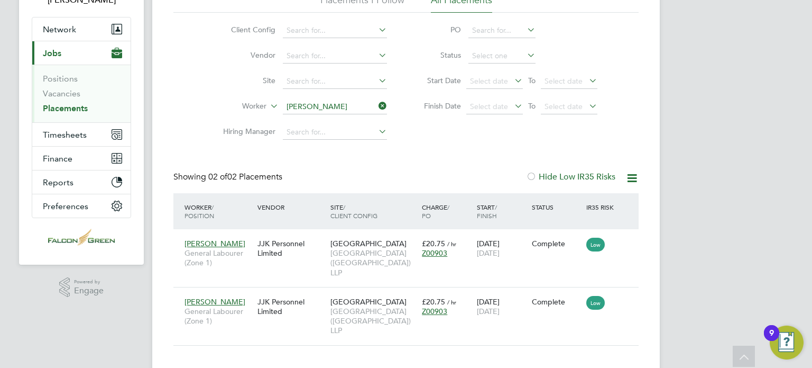
click at [377, 108] on icon at bounding box center [377, 105] width 0 height 15
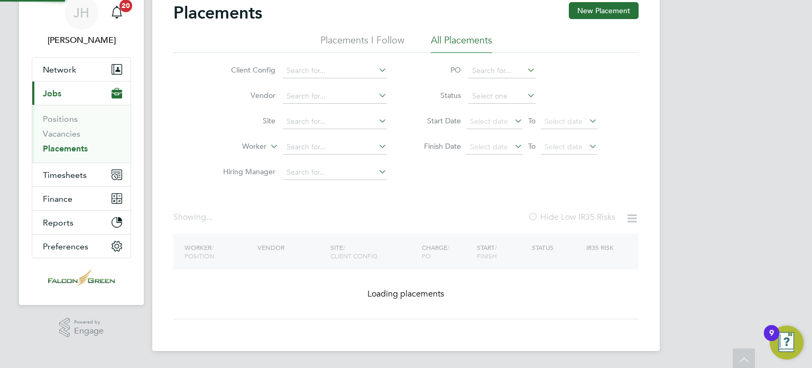
scroll to position [44, 0]
click at [309, 150] on div "Placements New Placement Placements I Follow All Placements Client Config Vendo…" at bounding box center [405, 161] width 465 height 317
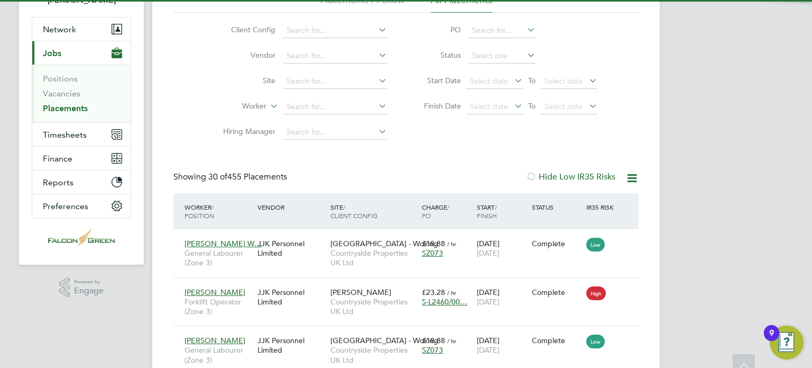
scroll to position [5, 5]
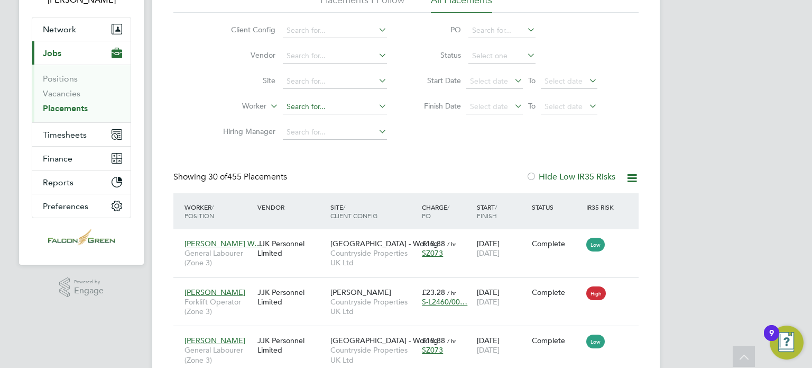
click at [307, 109] on input at bounding box center [335, 106] width 104 height 15
click at [313, 121] on li "Ars him Feyza" at bounding box center [335, 121] width 105 height 14
type input "[PERSON_NAME]"
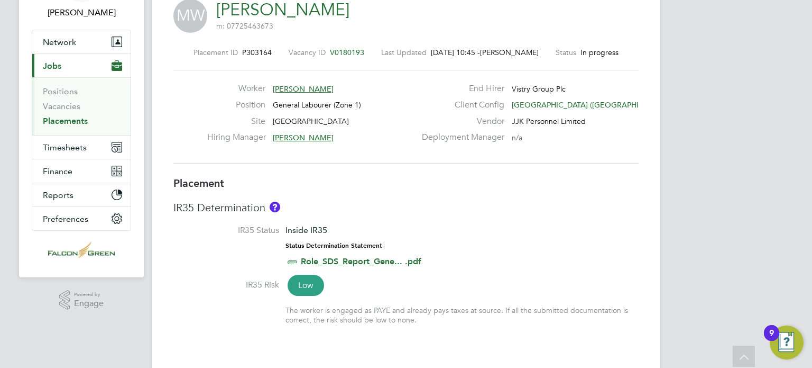
scroll to position [21, 0]
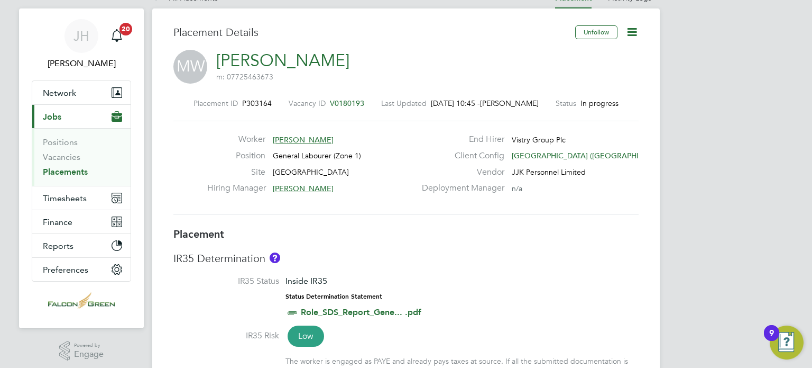
click at [631, 34] on icon at bounding box center [632, 31] width 13 height 13
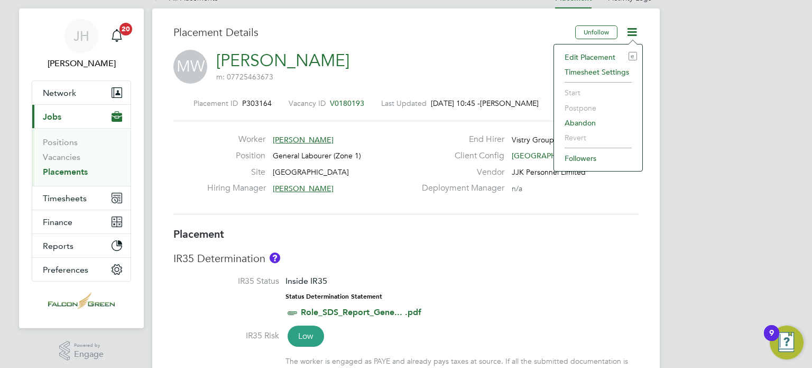
click at [589, 56] on li "Edit Placement e" at bounding box center [598, 57] width 78 height 15
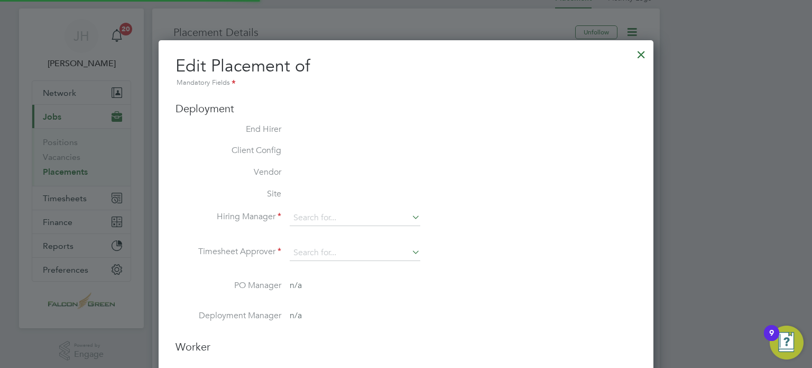
type input "[PERSON_NAME]"
type input "[DATE]"
type input "08:00"
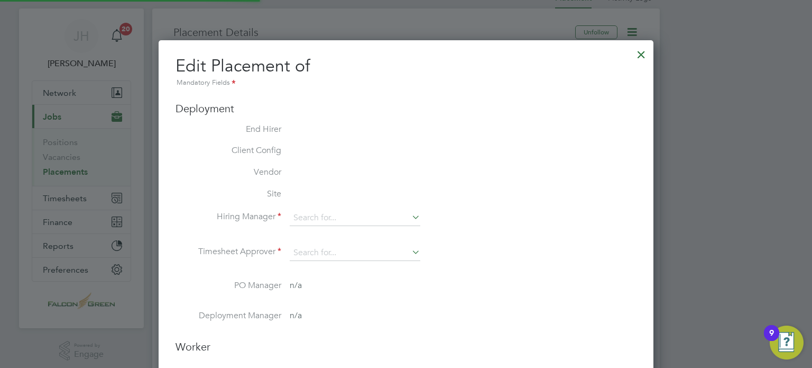
type input "18:00"
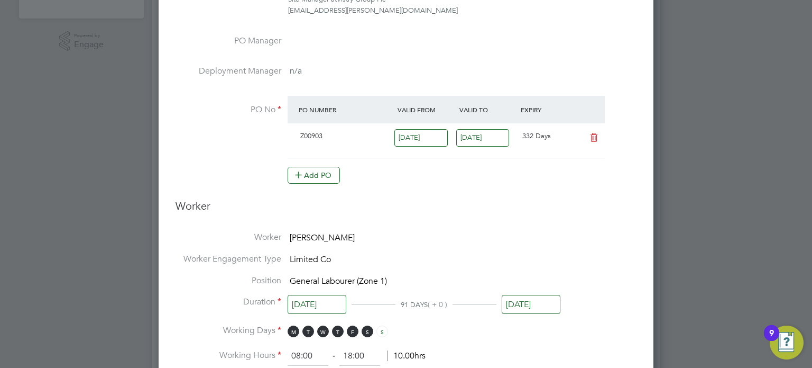
scroll to position [360, 0]
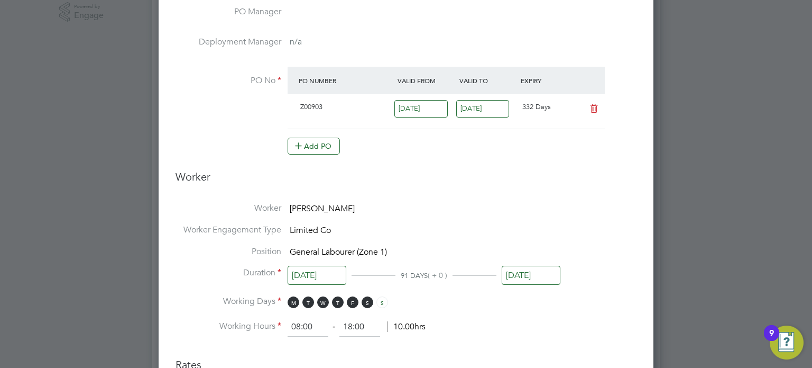
click at [527, 272] on input "30 Nov 2025" at bounding box center [531, 275] width 59 height 20
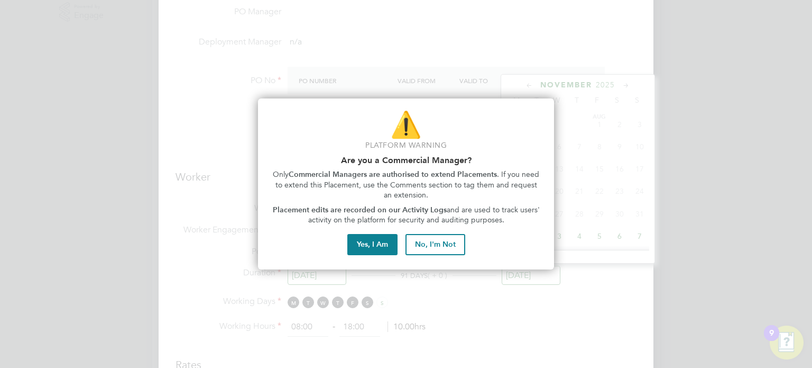
scroll to position [391, 0]
click at [442, 247] on button "No, I'm Not" at bounding box center [436, 244] width 60 height 21
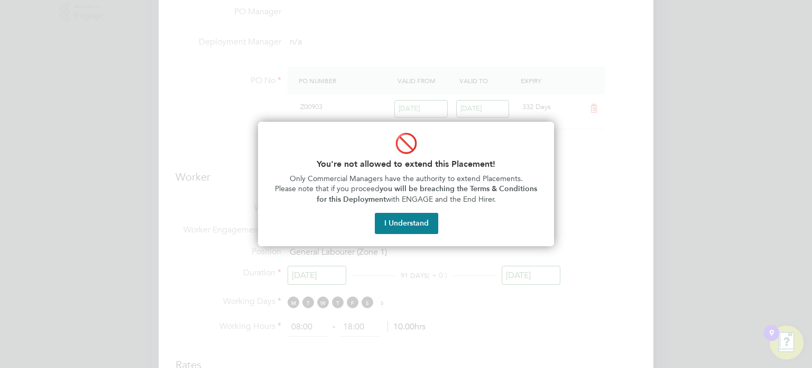
click at [404, 234] on div "🚫 You're not allowed to extend this Placement! Only Commercial Managers have th…" at bounding box center [406, 184] width 296 height 124
click at [390, 219] on button "I Understand" at bounding box center [406, 223] width 63 height 21
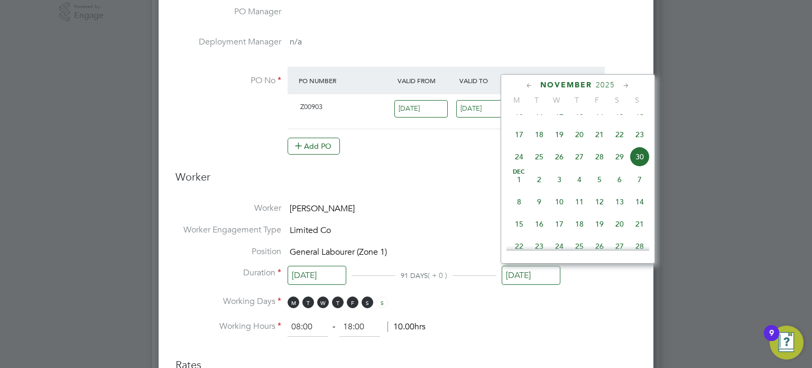
click at [527, 81] on icon at bounding box center [530, 86] width 10 height 12
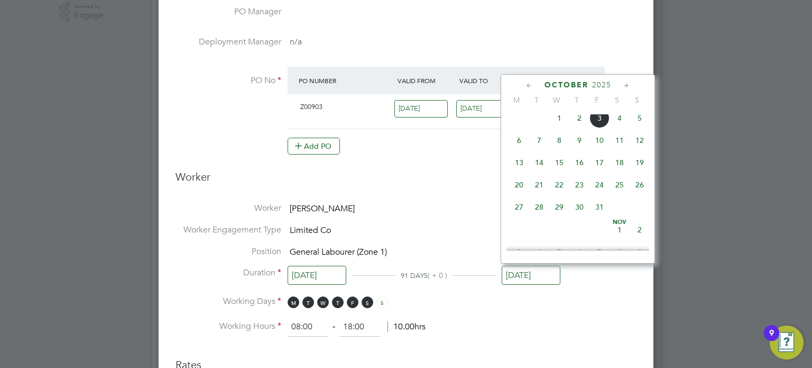
click at [527, 81] on icon at bounding box center [530, 86] width 10 height 12
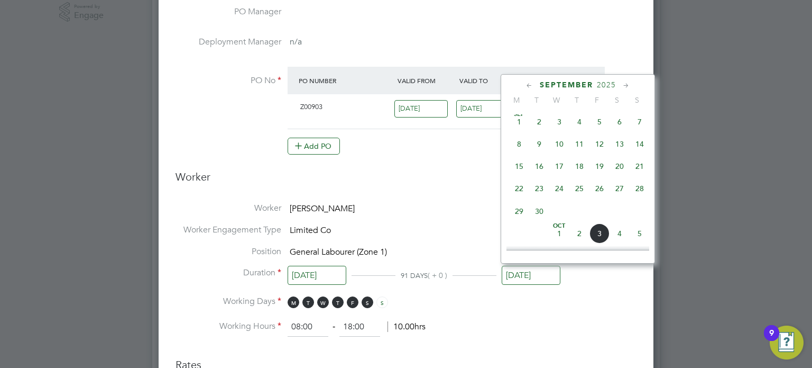
click at [527, 81] on icon at bounding box center [530, 86] width 10 height 12
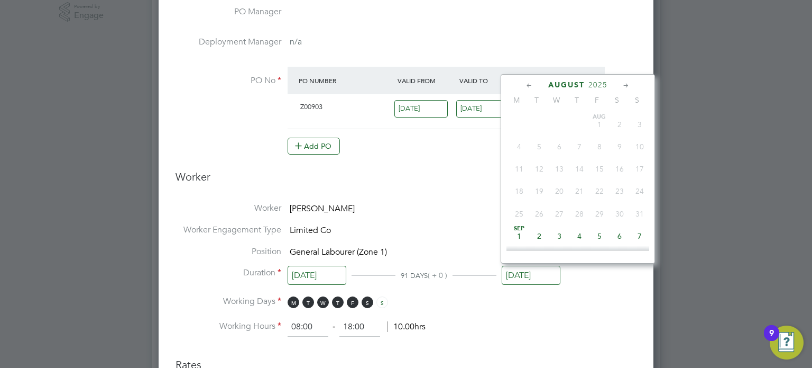
click at [626, 85] on icon at bounding box center [626, 86] width 10 height 12
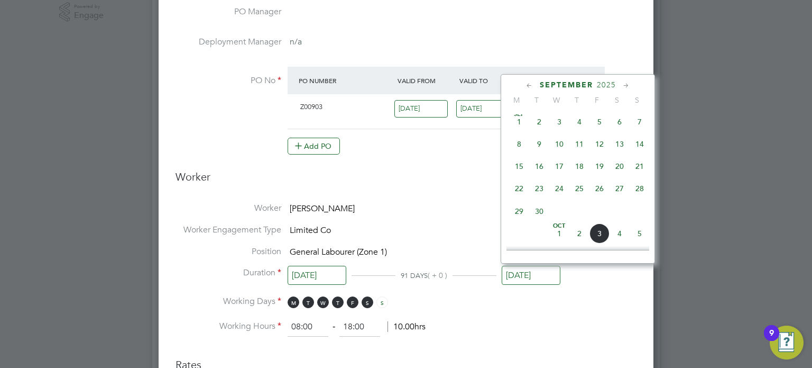
click at [643, 189] on span "28" at bounding box center [640, 188] width 20 height 20
type input "28 Sep 2025"
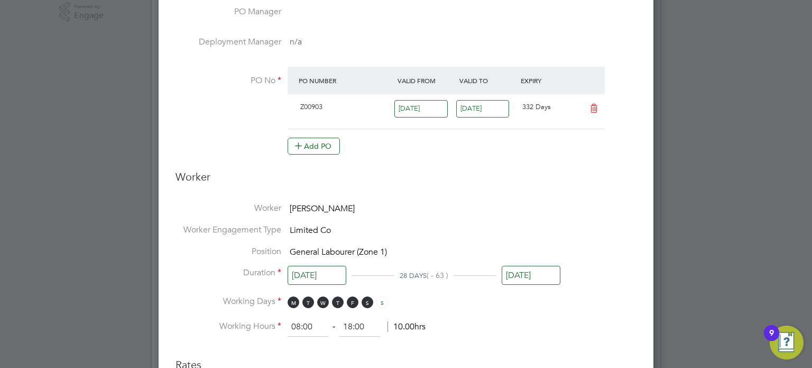
click at [515, 326] on li "Working Hours 08:00 ‐ 18:00 10.00hrs" at bounding box center [406, 326] width 461 height 19
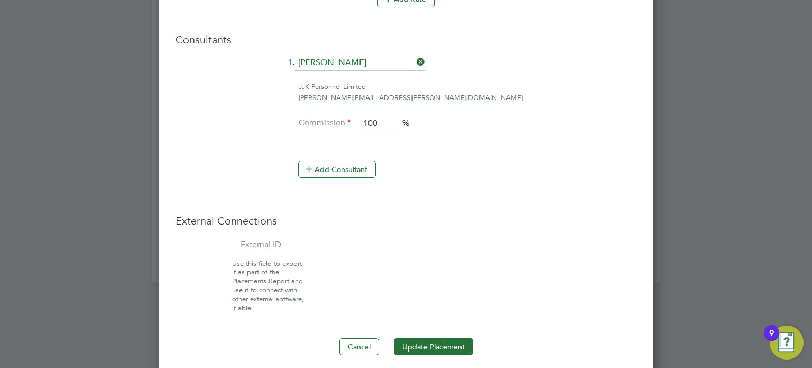
scroll to position [831, 0]
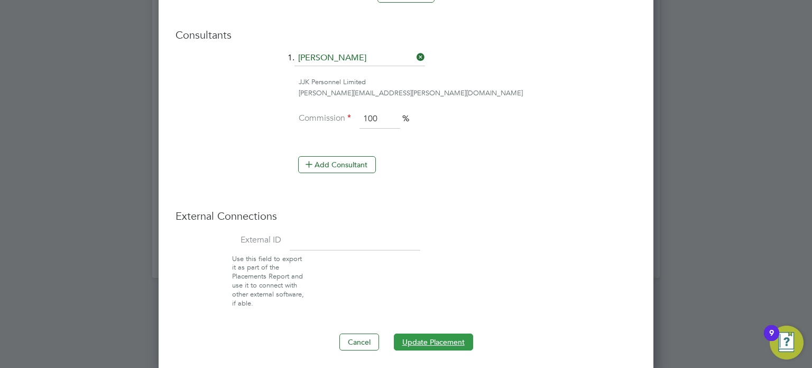
click at [427, 338] on button "Update Placement" at bounding box center [433, 341] width 79 height 17
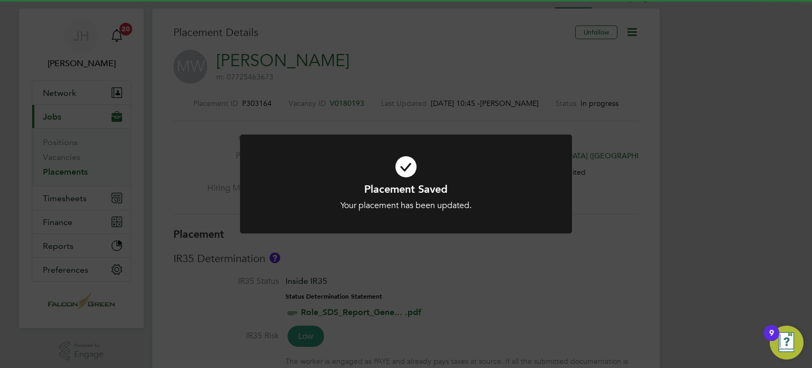
scroll to position [5, 5]
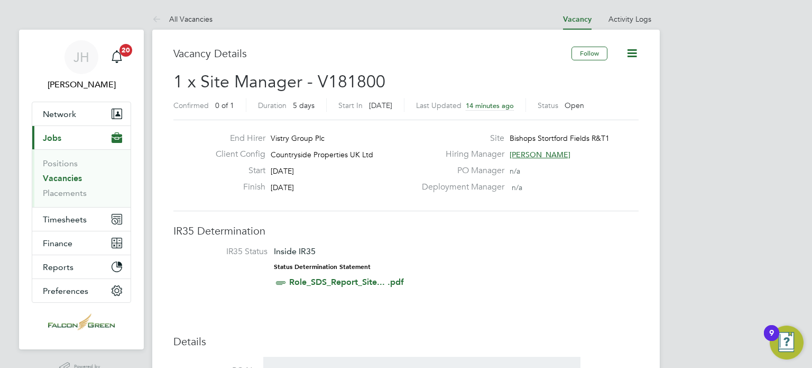
click at [63, 177] on link "Vacancies" at bounding box center [62, 178] width 39 height 10
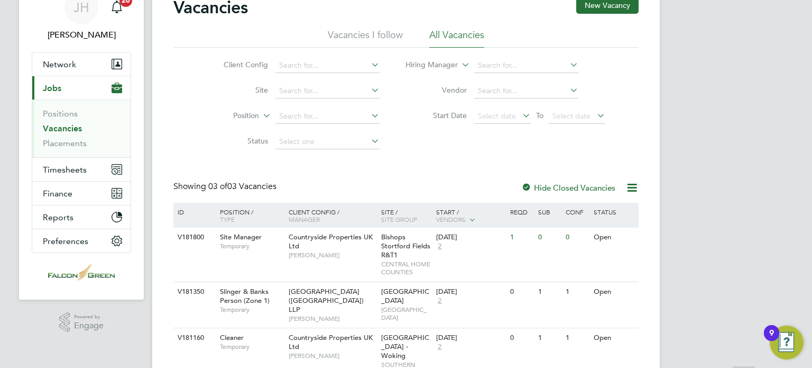
scroll to position [85, 0]
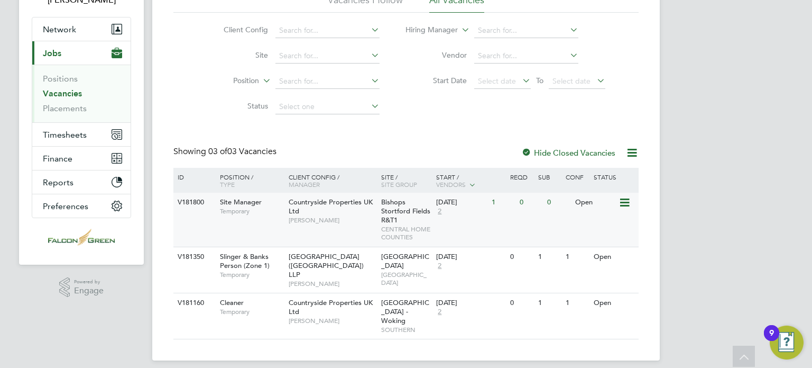
click at [388, 209] on span "Bishops Stortford Fields R&T1" at bounding box center [405, 210] width 49 height 27
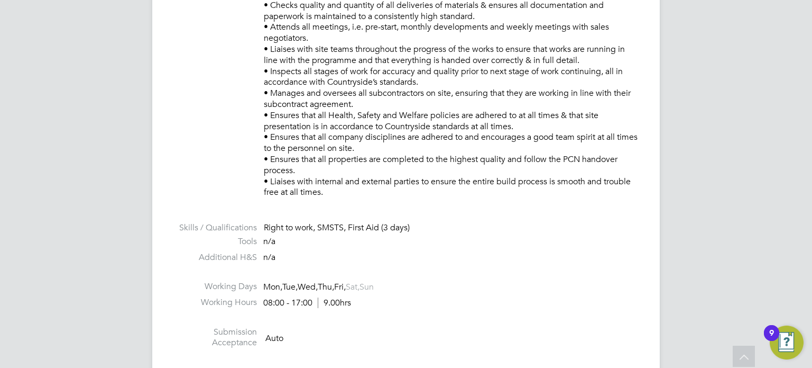
click at [553, 264] on li "Additional H&S n/a" at bounding box center [405, 260] width 465 height 16
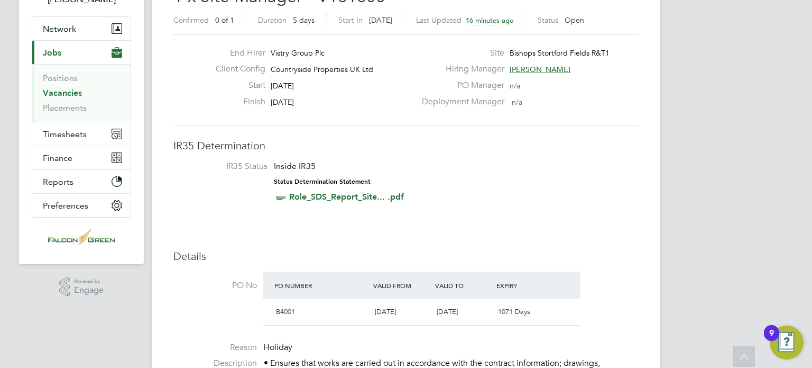
scroll to position [85, 0]
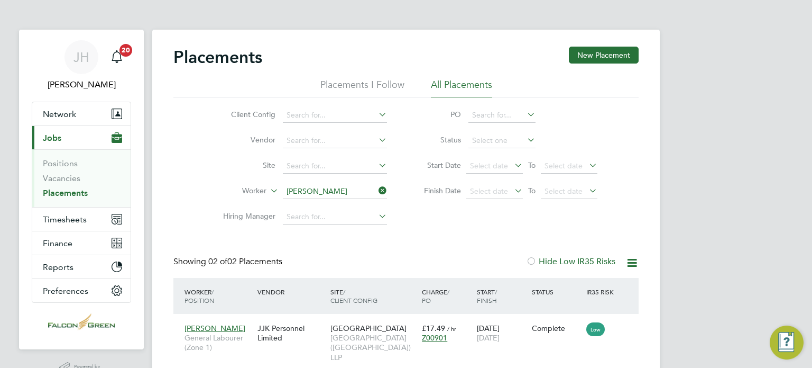
click at [389, 190] on li "Worker [PERSON_NAME]" at bounding box center [300, 191] width 199 height 25
click at [377, 191] on icon at bounding box center [377, 190] width 0 height 15
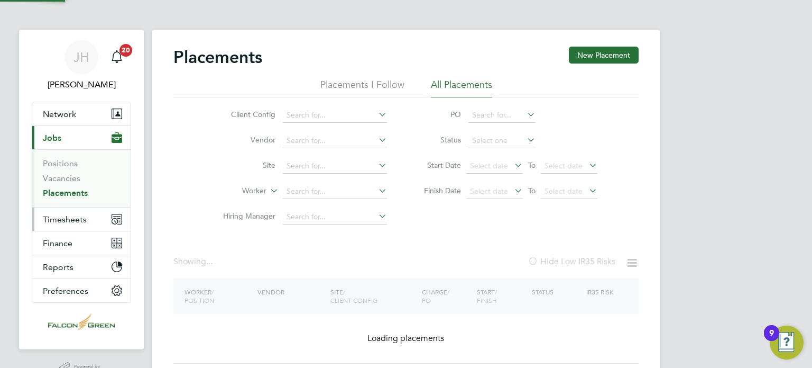
click at [57, 217] on span "Timesheets" at bounding box center [65, 219] width 44 height 10
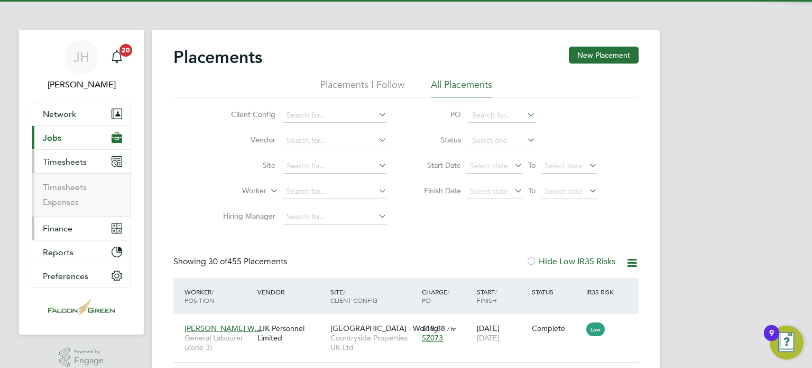
scroll to position [40, 92]
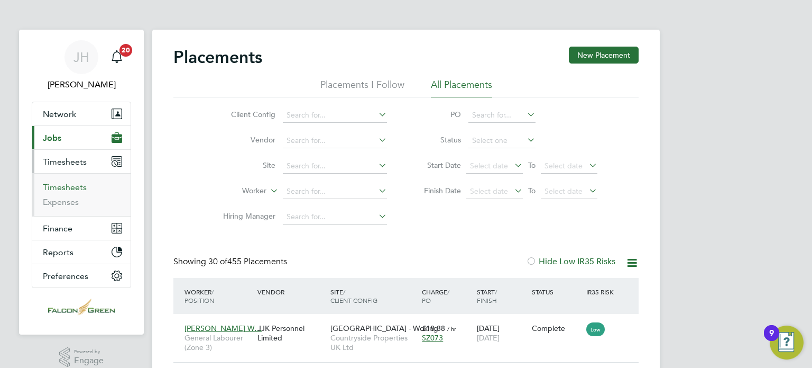
click at [54, 188] on link "Timesheets" at bounding box center [65, 187] width 44 height 10
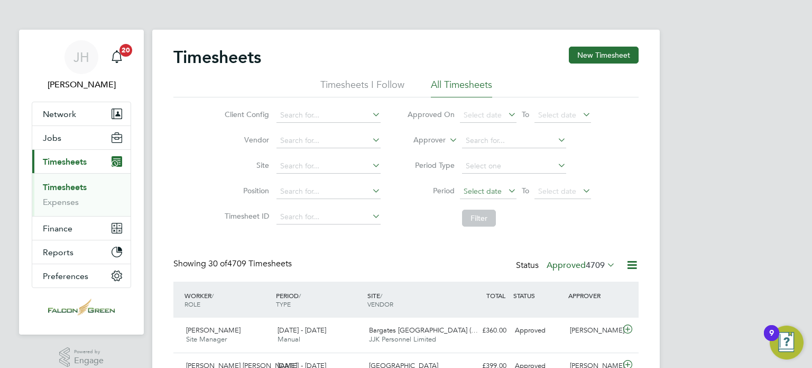
click at [503, 194] on span "Select date" at bounding box center [488, 192] width 57 height 14
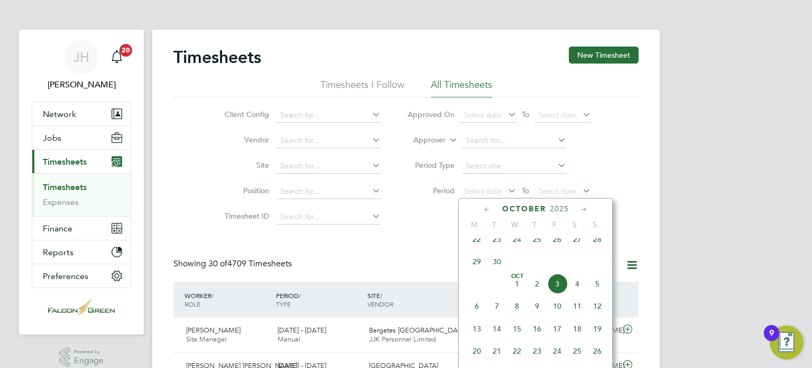
click at [479, 249] on span "22" at bounding box center [477, 239] width 20 height 20
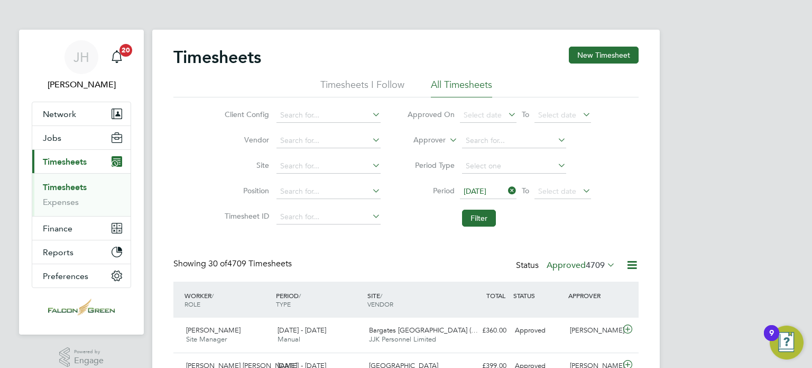
click at [582, 184] on div "[DATE] To Select date" at bounding box center [525, 191] width 131 height 15
click at [568, 203] on li "Period [DATE] To Select date" at bounding box center [499, 191] width 210 height 25
click at [549, 186] on span "Select date" at bounding box center [557, 191] width 38 height 10
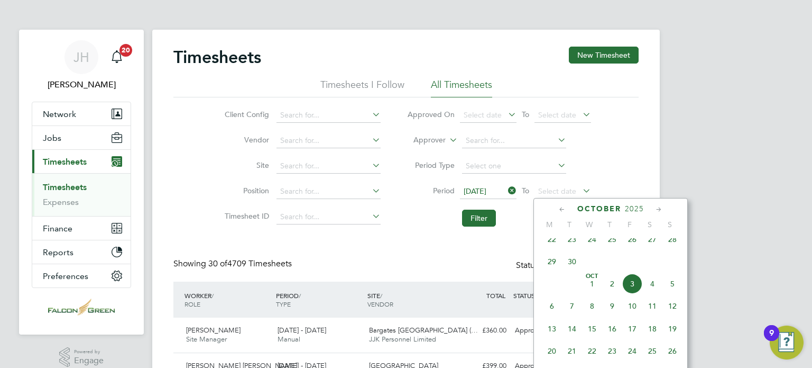
click at [670, 249] on span "28" at bounding box center [673, 239] width 20 height 20
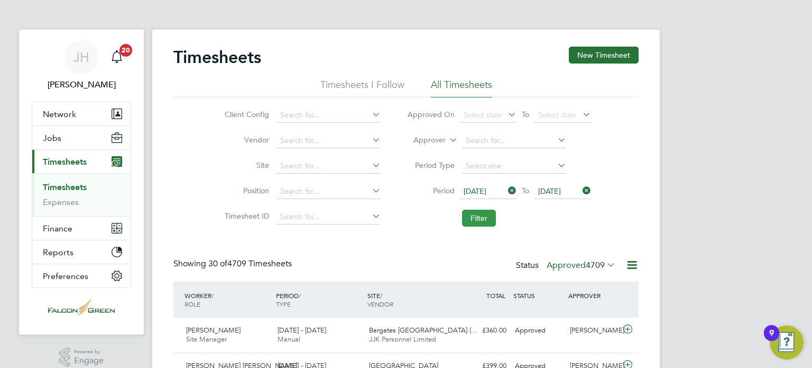
click at [470, 222] on button "Filter" at bounding box center [479, 217] width 34 height 17
click at [298, 170] on input at bounding box center [329, 166] width 104 height 15
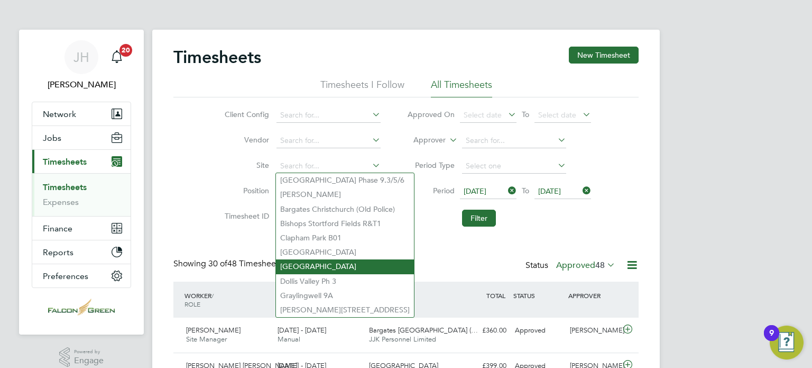
click at [311, 259] on li "[GEOGRAPHIC_DATA]" at bounding box center [345, 266] width 138 height 14
type input "[GEOGRAPHIC_DATA]"
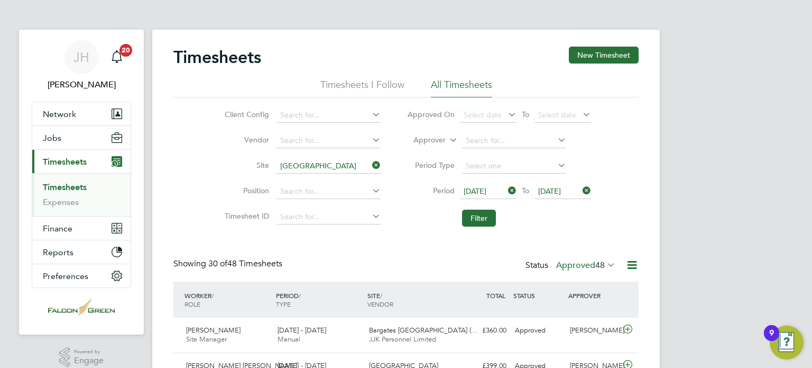
click at [466, 219] on button "Filter" at bounding box center [479, 217] width 34 height 17
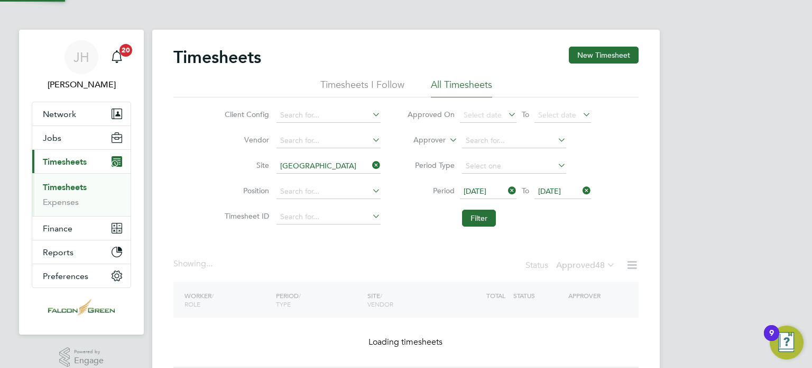
click at [417, 224] on li "Filter" at bounding box center [499, 217] width 210 height 27
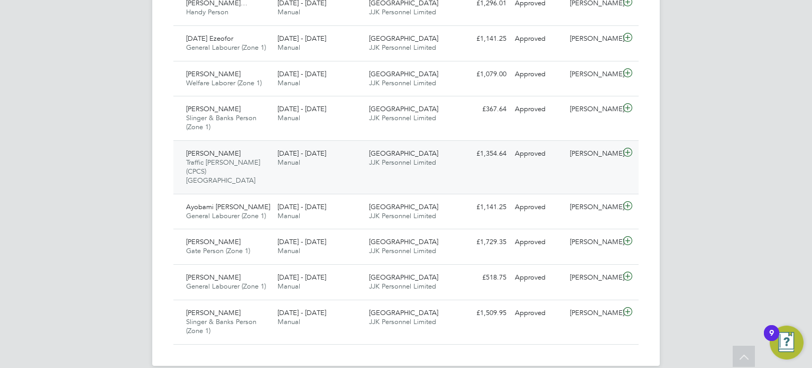
click at [379, 152] on span "[GEOGRAPHIC_DATA]" at bounding box center [403, 153] width 69 height 9
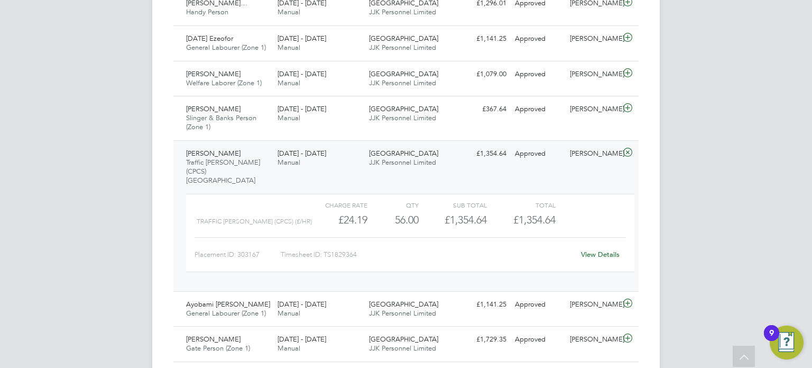
click at [611, 250] on link "View Details" at bounding box center [600, 254] width 39 height 9
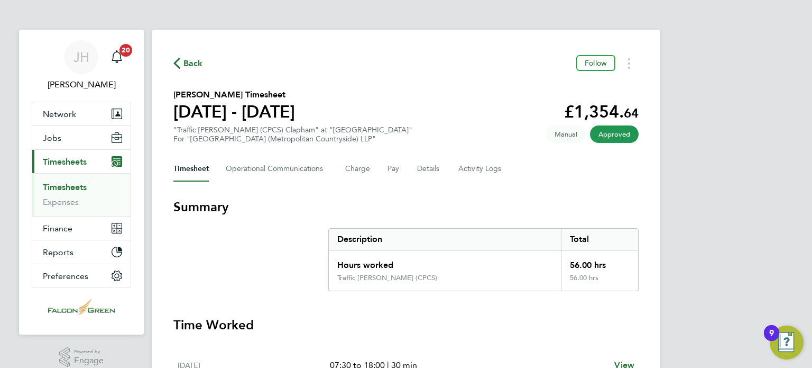
click at [510, 161] on div "Timesheet Operational Communications Charge Pay Details Activity Logs" at bounding box center [405, 168] width 465 height 25
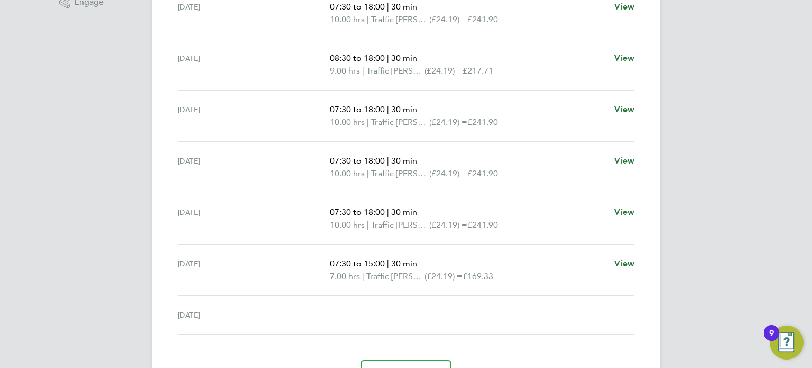
scroll to position [360, 0]
click at [522, 161] on p "07:30 to 18:00 | 30 min" at bounding box center [468, 159] width 276 height 13
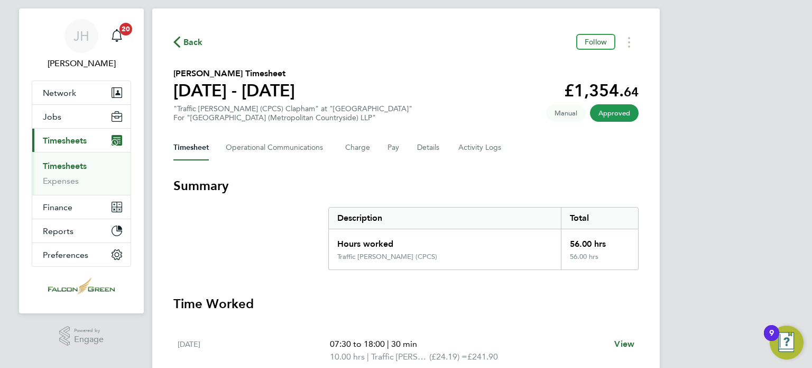
scroll to position [0, 0]
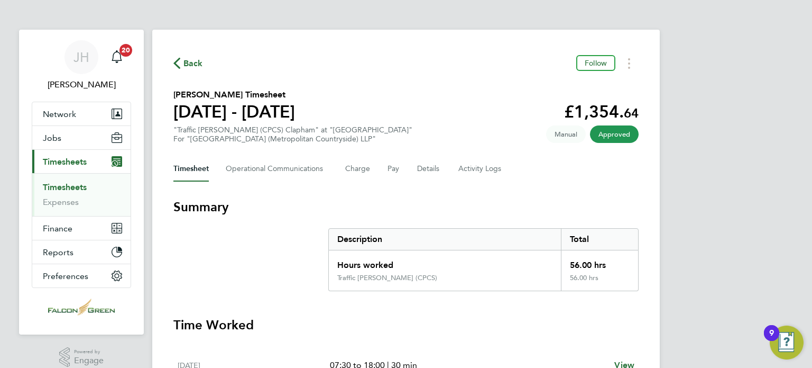
click at [434, 115] on section "[PERSON_NAME] Timesheet [DATE] - [DATE] £1,354. 64 "Traffic [PERSON_NAME] (CPCS…" at bounding box center [405, 115] width 465 height 55
click at [192, 58] on span "Back" at bounding box center [193, 63] width 20 height 13
